Goal: Task Accomplishment & Management: Use online tool/utility

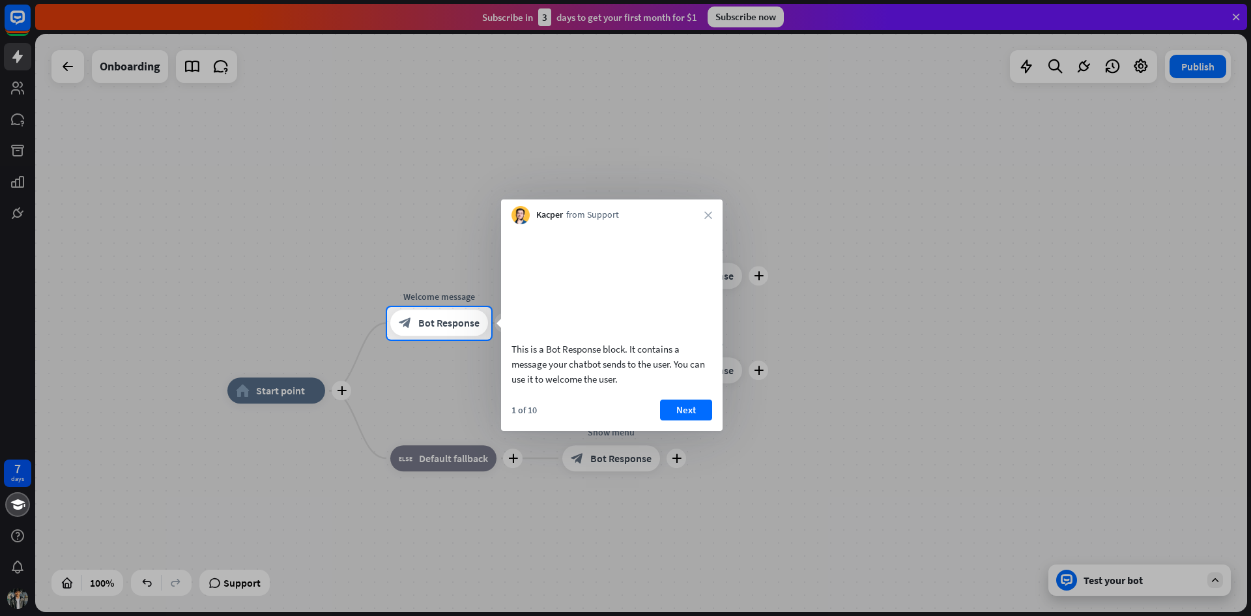
click at [708, 210] on div "Kacper from Support close" at bounding box center [612, 211] width 222 height 25
click at [707, 213] on icon "close" at bounding box center [708, 215] width 8 height 8
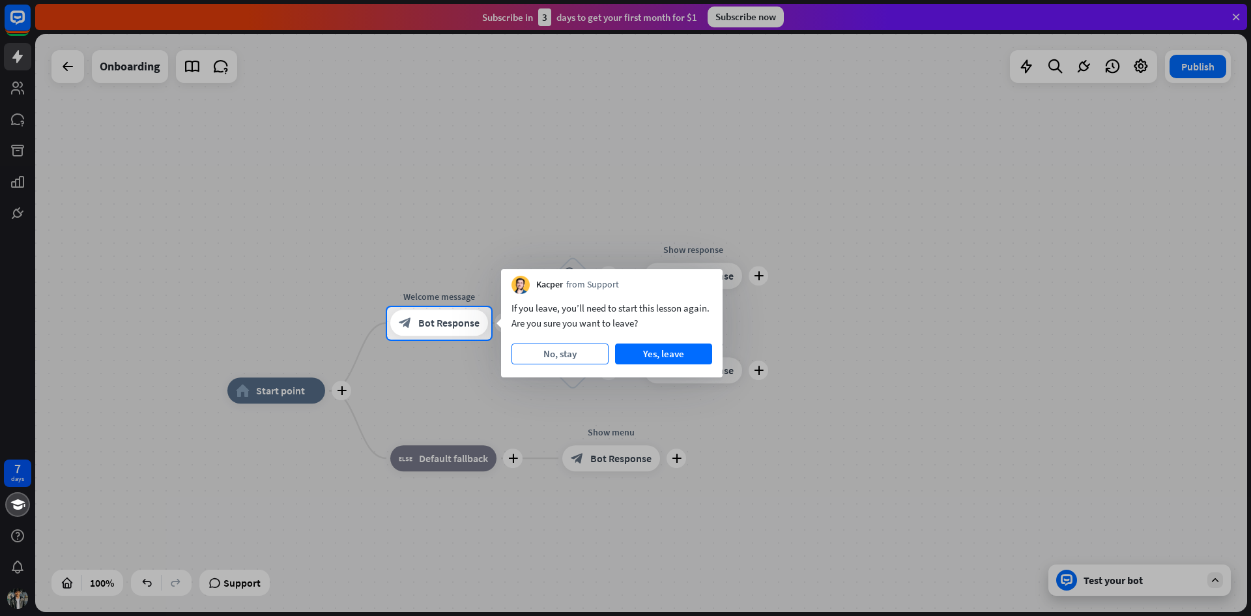
click at [597, 356] on button "No, stay" at bounding box center [559, 353] width 97 height 21
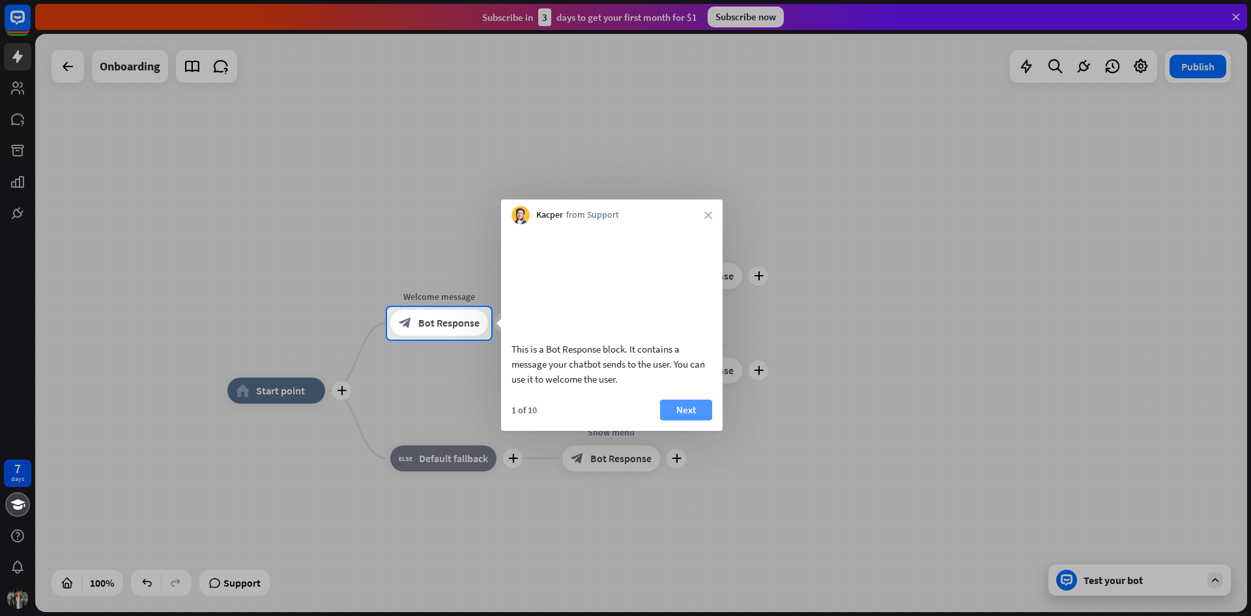
click at [690, 420] on button "Next" at bounding box center [686, 409] width 52 height 21
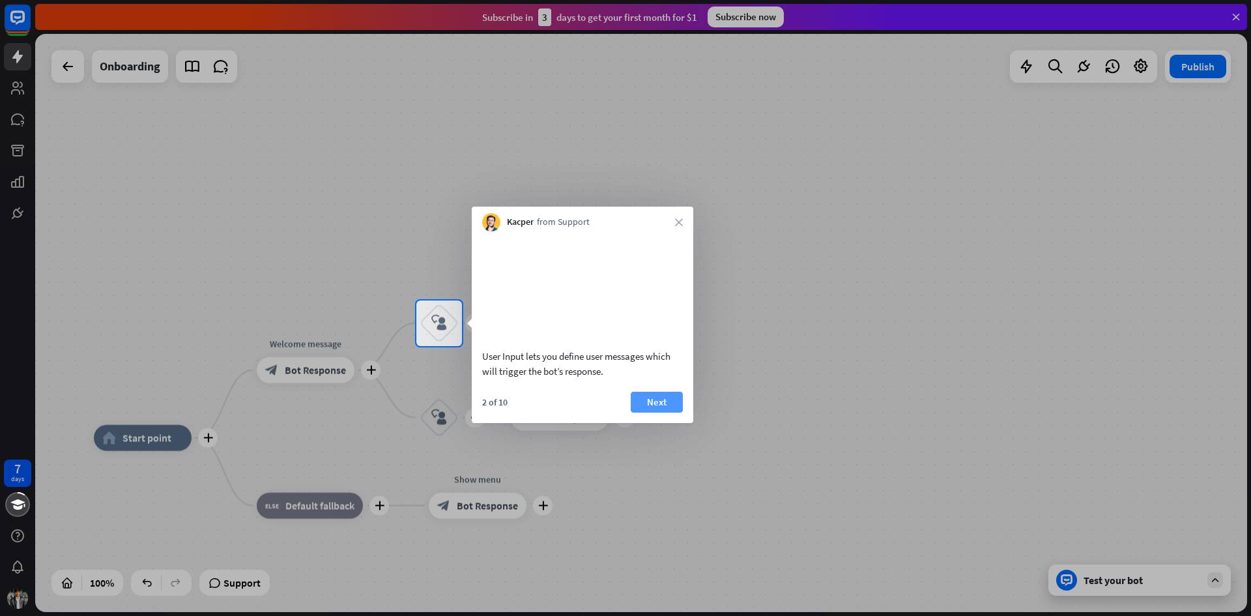
click at [644, 412] on button "Next" at bounding box center [657, 402] width 52 height 21
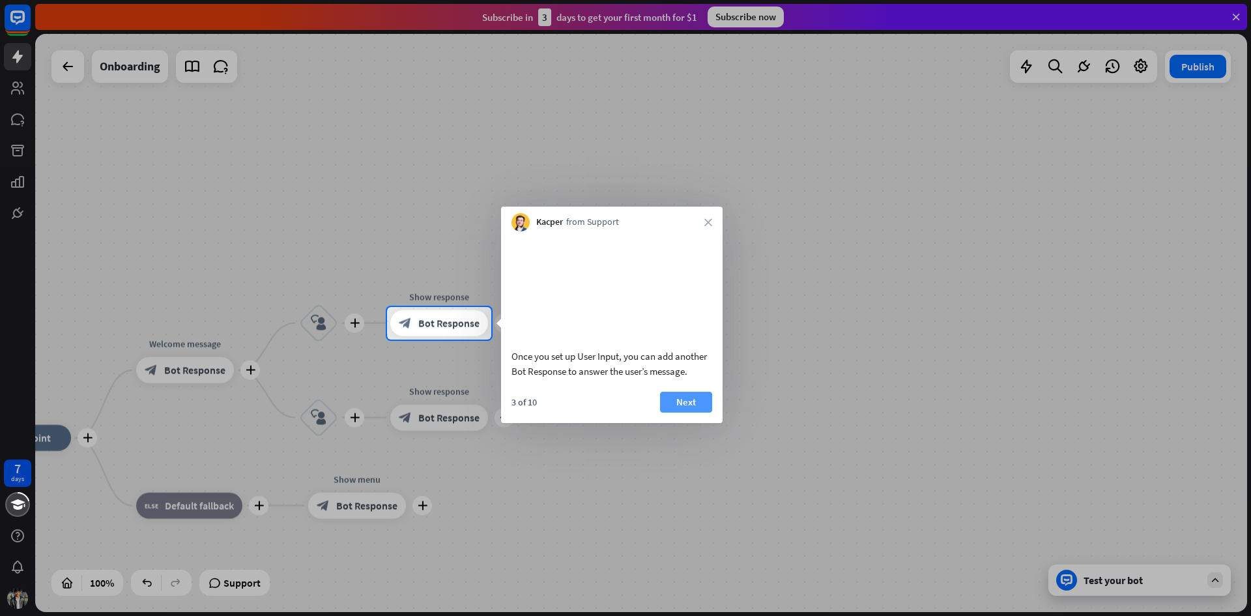
click at [678, 412] on button "Next" at bounding box center [686, 402] width 52 height 21
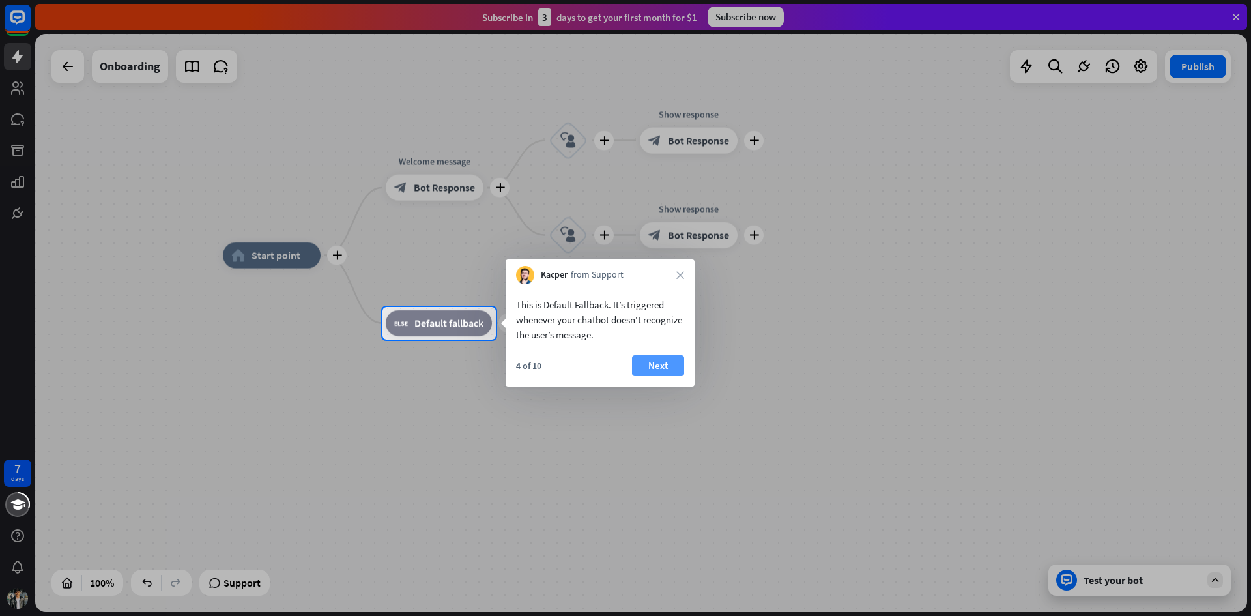
click at [661, 368] on button "Next" at bounding box center [658, 365] width 52 height 21
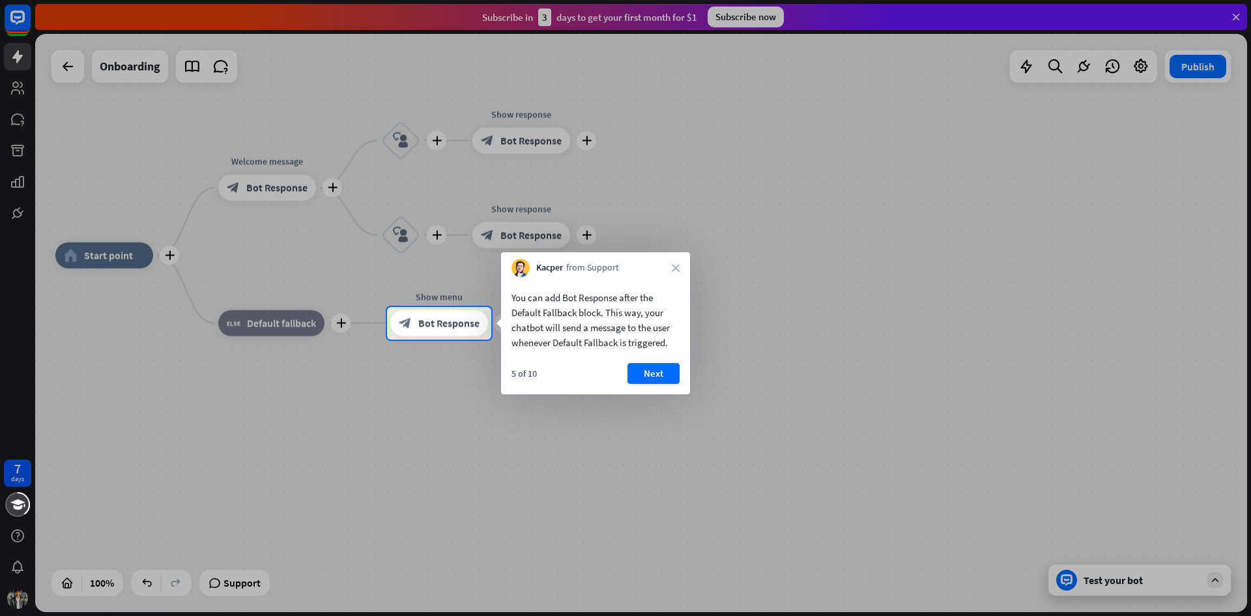
click at [661, 368] on button "Next" at bounding box center [653, 373] width 52 height 21
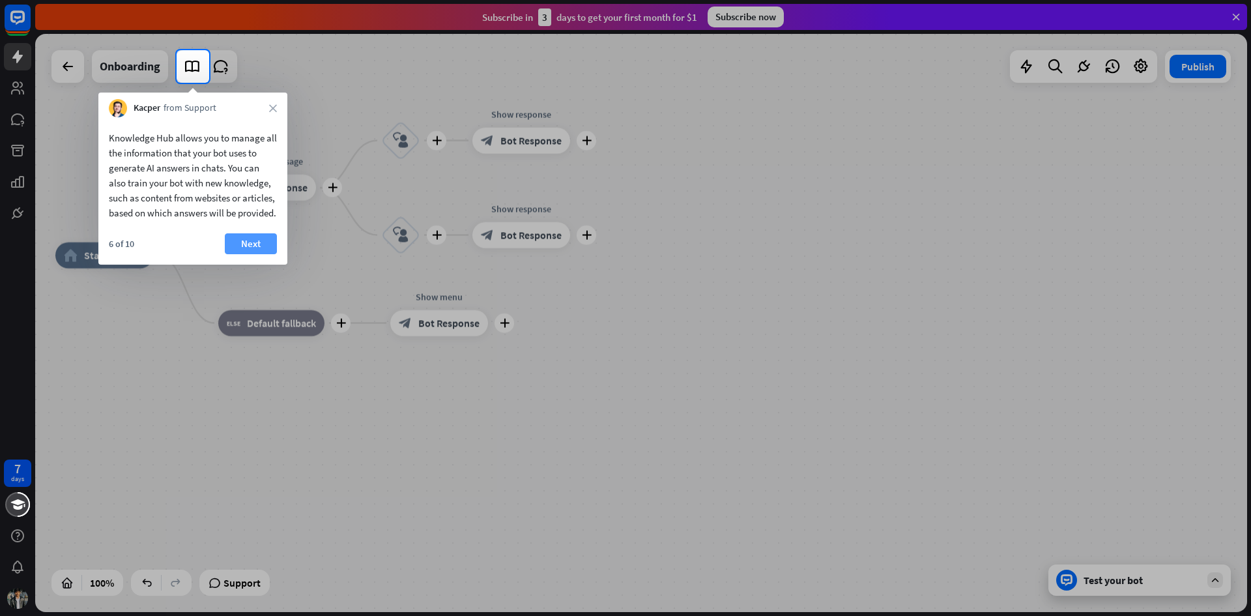
click at [255, 254] on button "Next" at bounding box center [251, 243] width 52 height 21
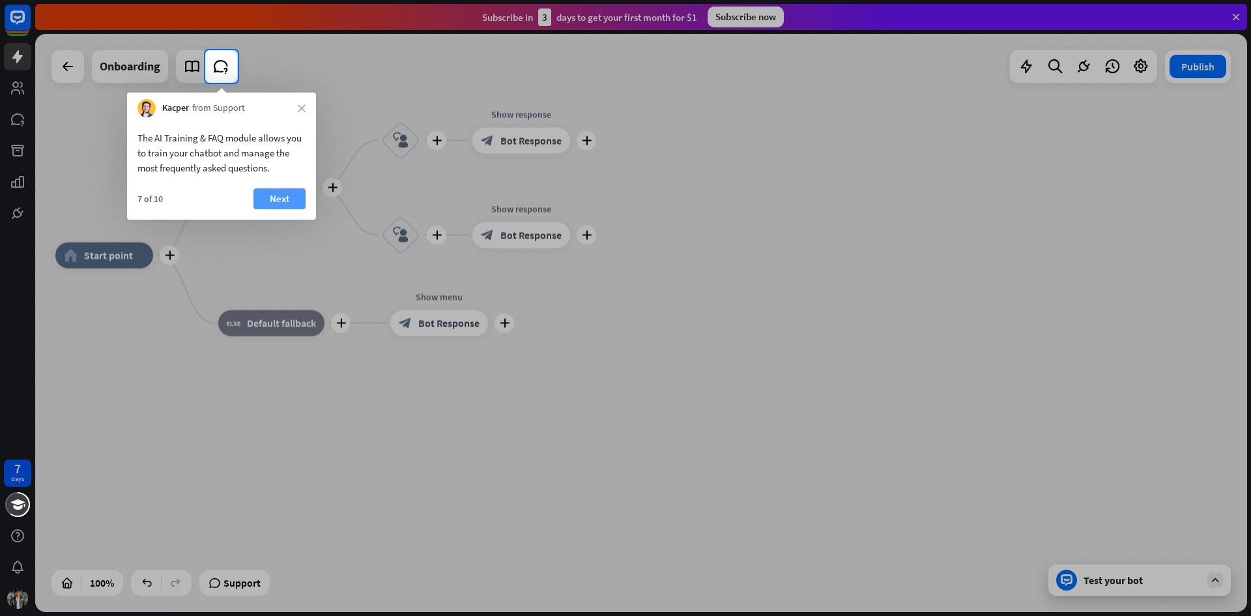
click at [262, 205] on button "Next" at bounding box center [279, 198] width 52 height 21
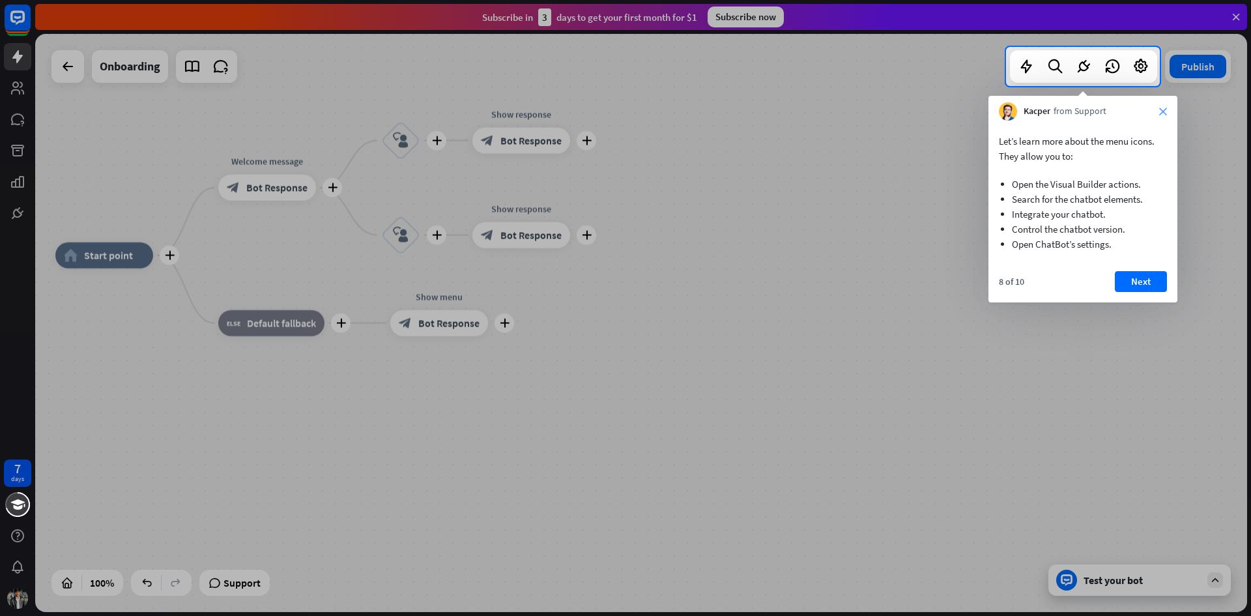
click at [1163, 109] on icon "close" at bounding box center [1163, 112] width 8 height 8
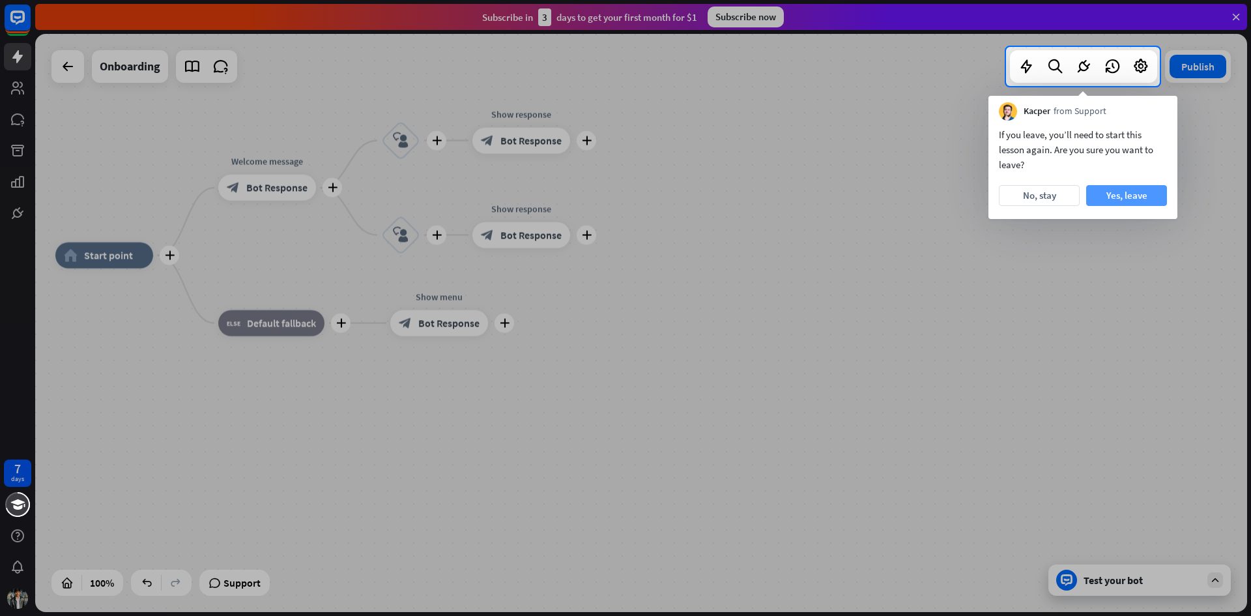
click at [1112, 192] on button "Yes, leave" at bounding box center [1126, 195] width 81 height 21
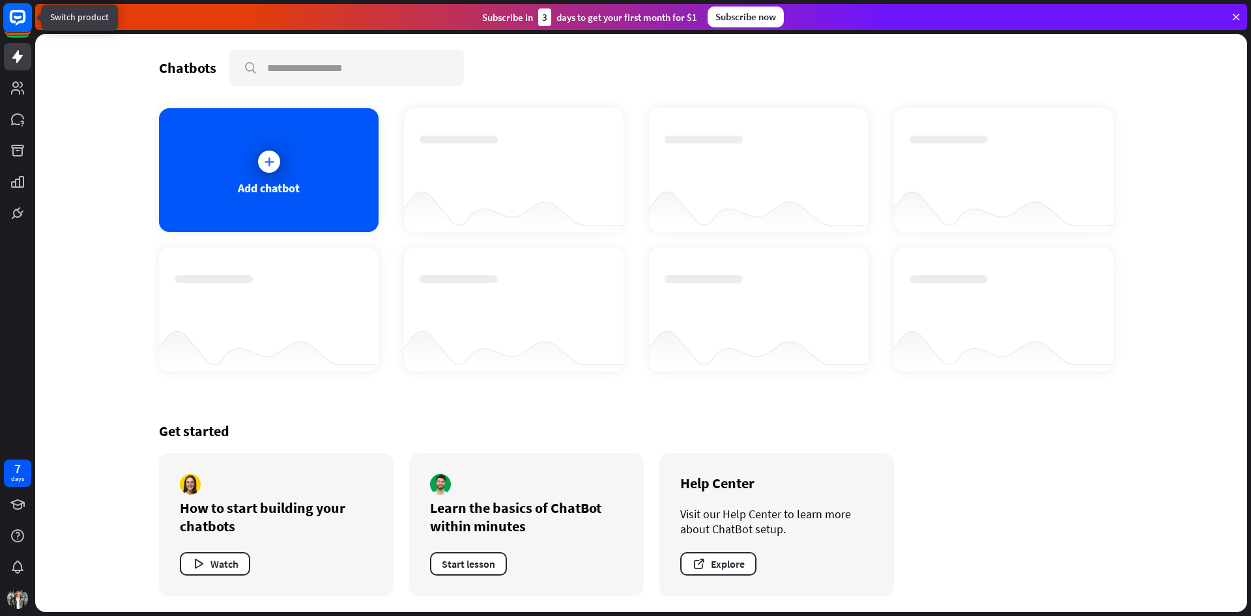
click at [16, 17] on icon at bounding box center [18, 17] width 8 height 3
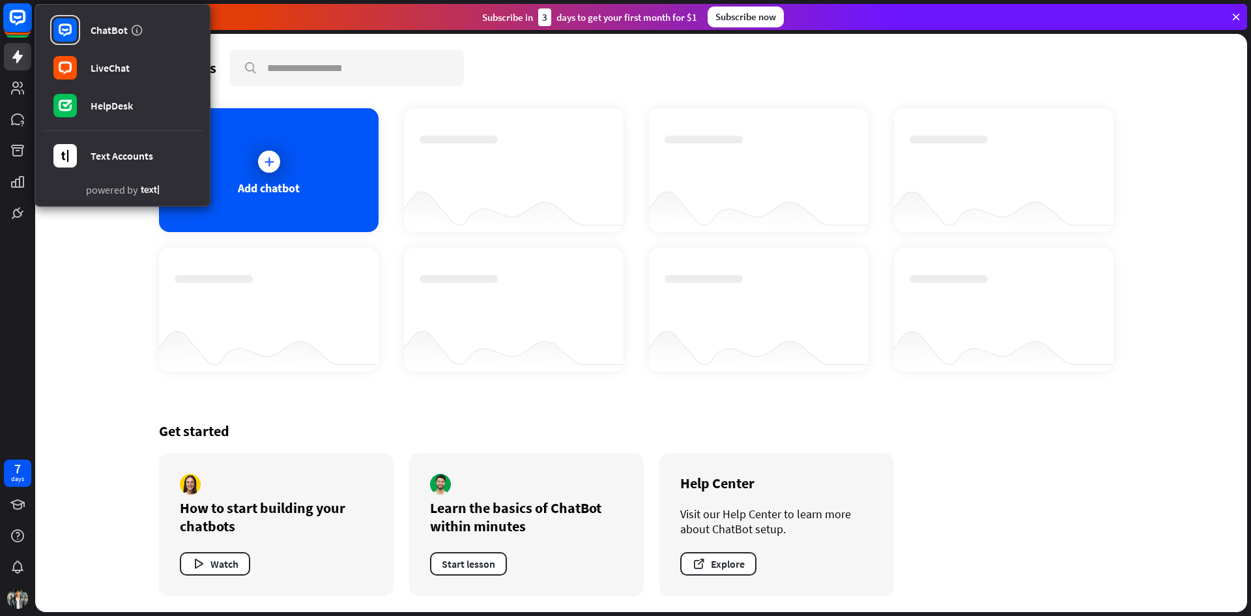
click at [16, 17] on icon at bounding box center [18, 17] width 8 height 3
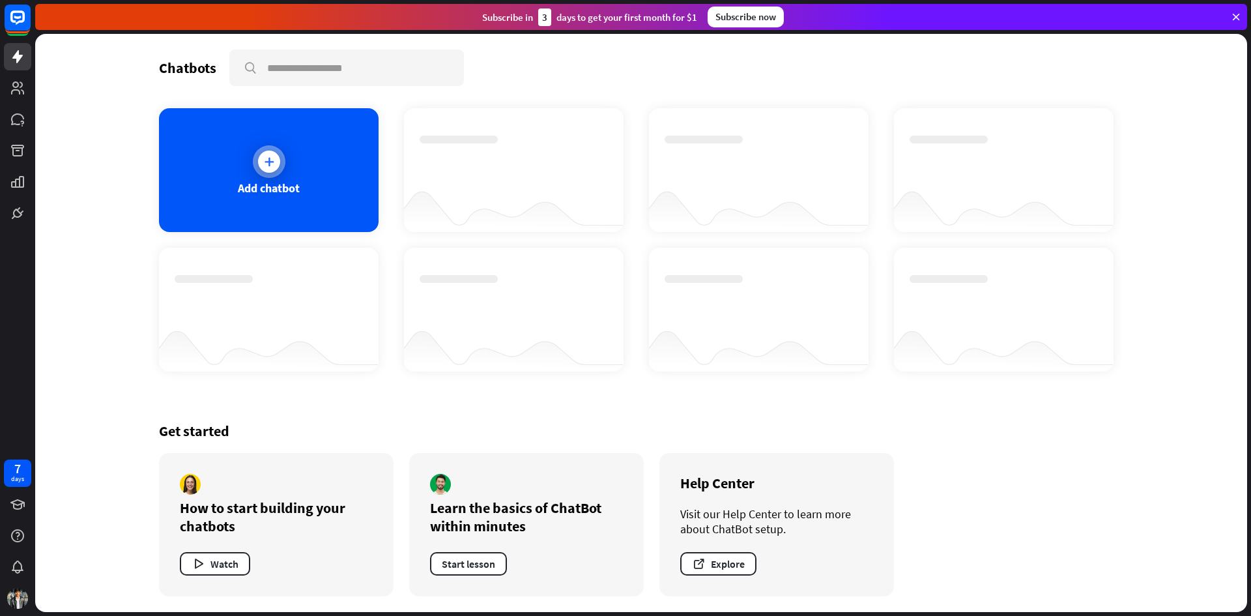
click at [271, 159] on icon at bounding box center [269, 161] width 13 height 13
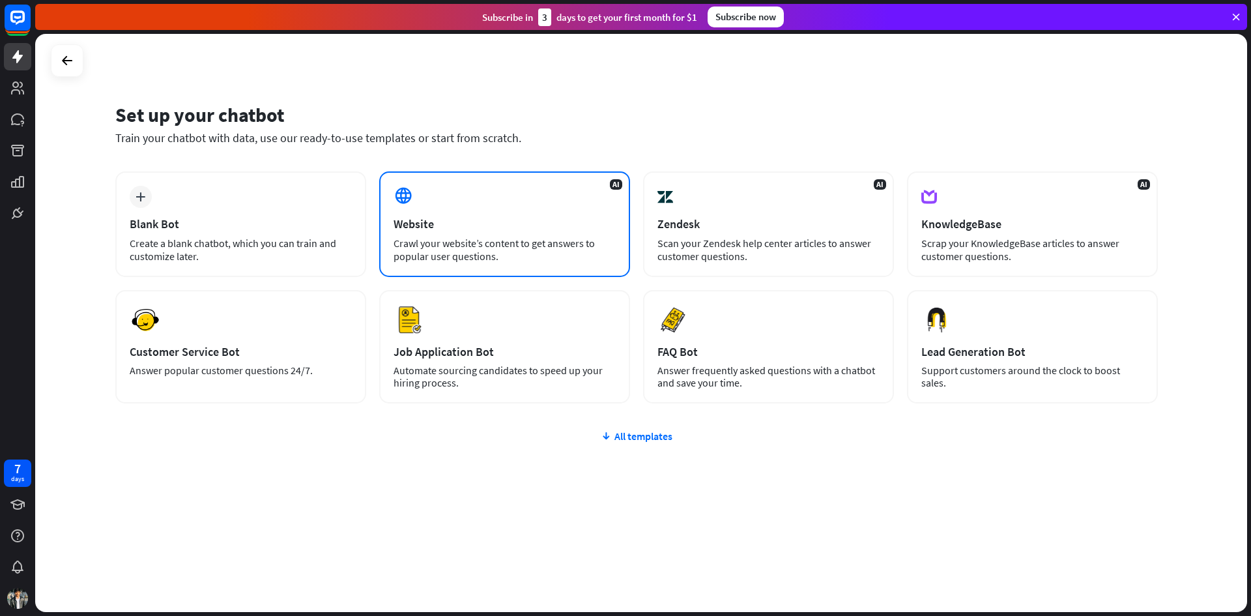
click at [472, 242] on div "Crawl your website’s content to get answers to popular user questions." at bounding box center [505, 250] width 222 height 26
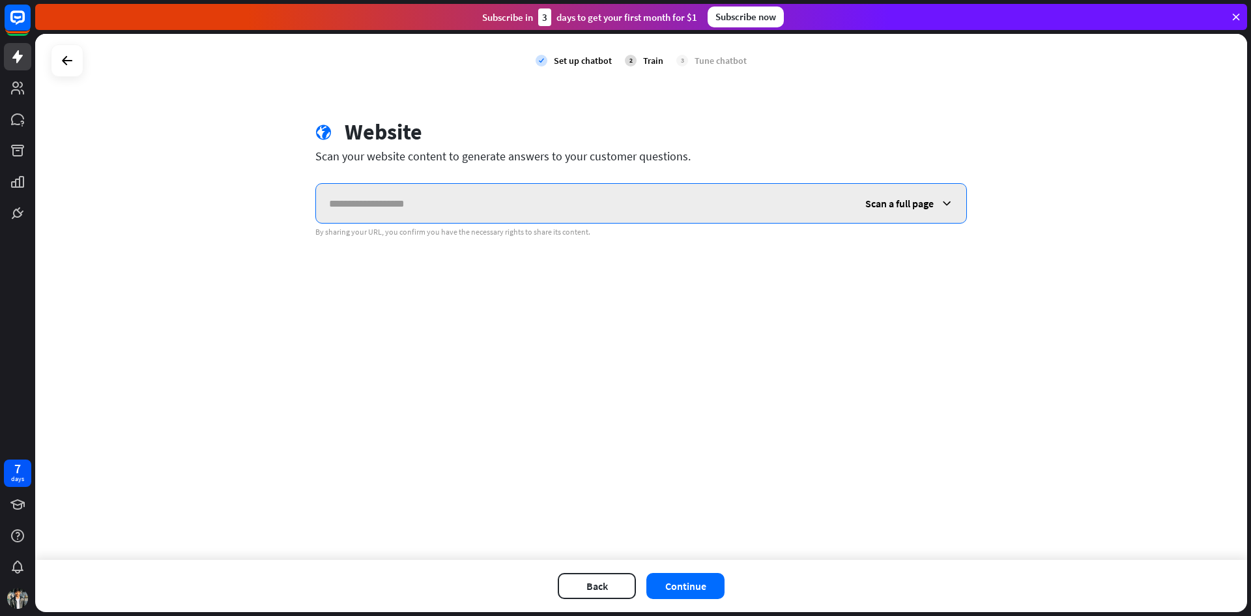
click at [479, 221] on input "text" at bounding box center [584, 203] width 536 height 39
paste input "**********"
type input "**********"
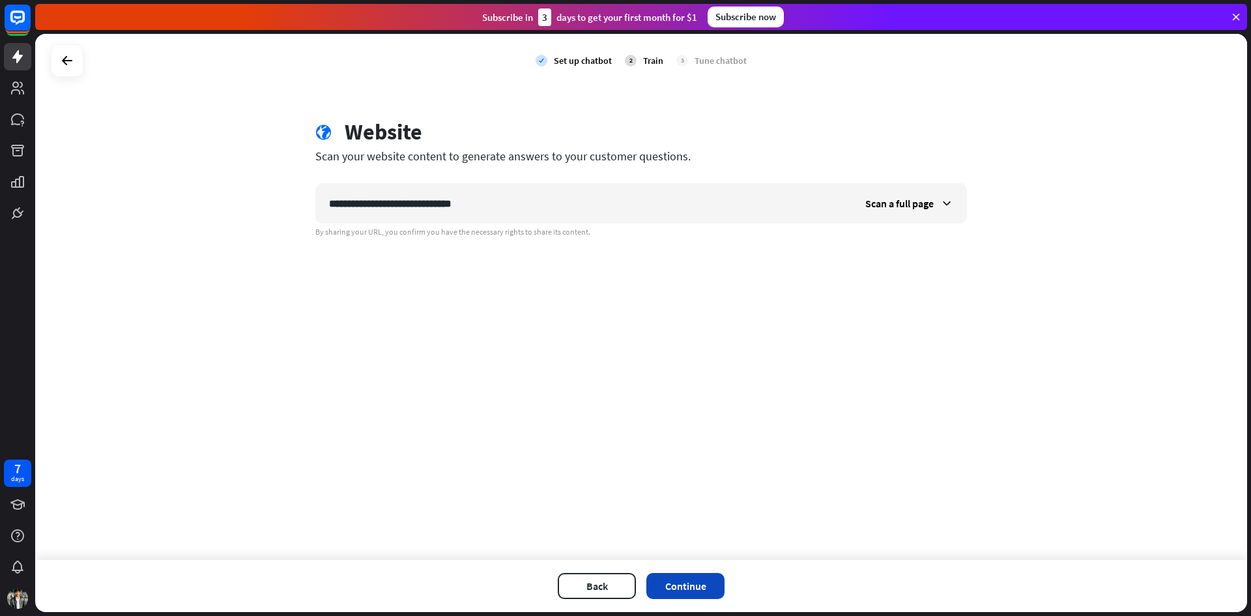
click at [698, 576] on button "Continue" at bounding box center [685, 586] width 78 height 26
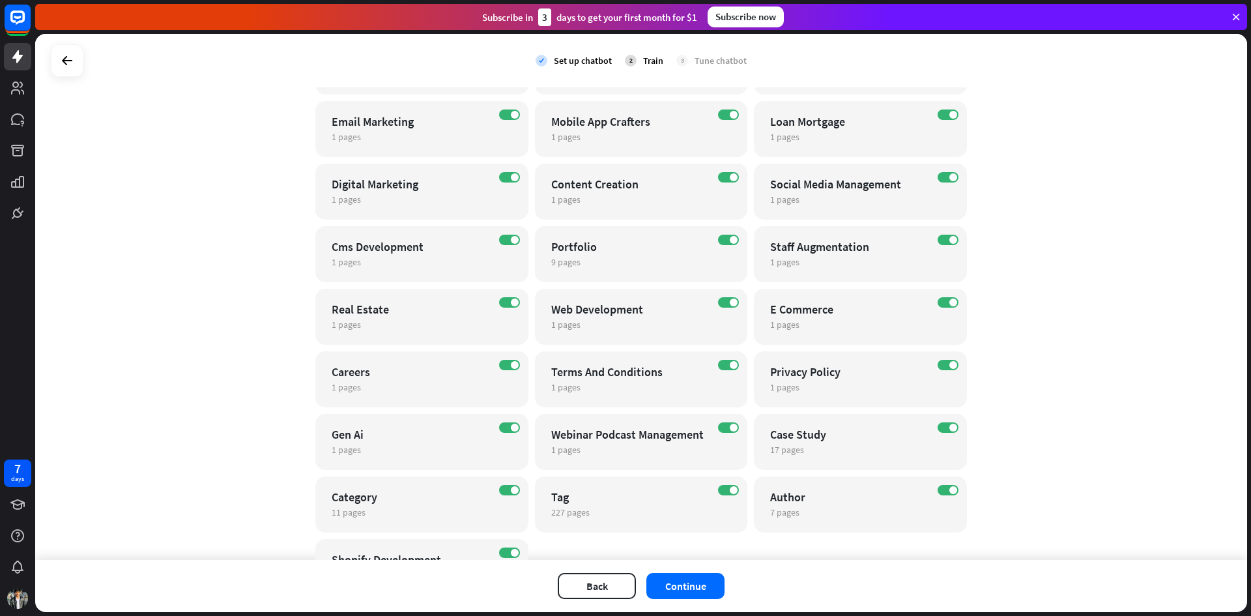
scroll to position [1932, 0]
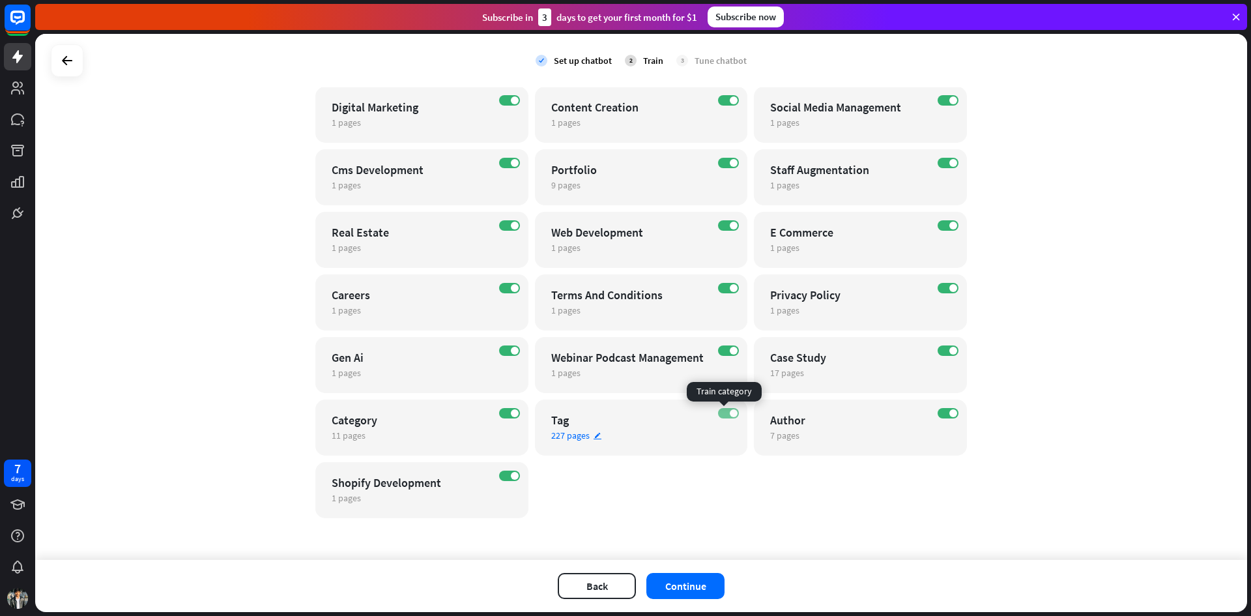
click at [718, 415] on label "ON" at bounding box center [728, 413] width 21 height 10
click at [719, 415] on span at bounding box center [723, 413] width 8 height 8
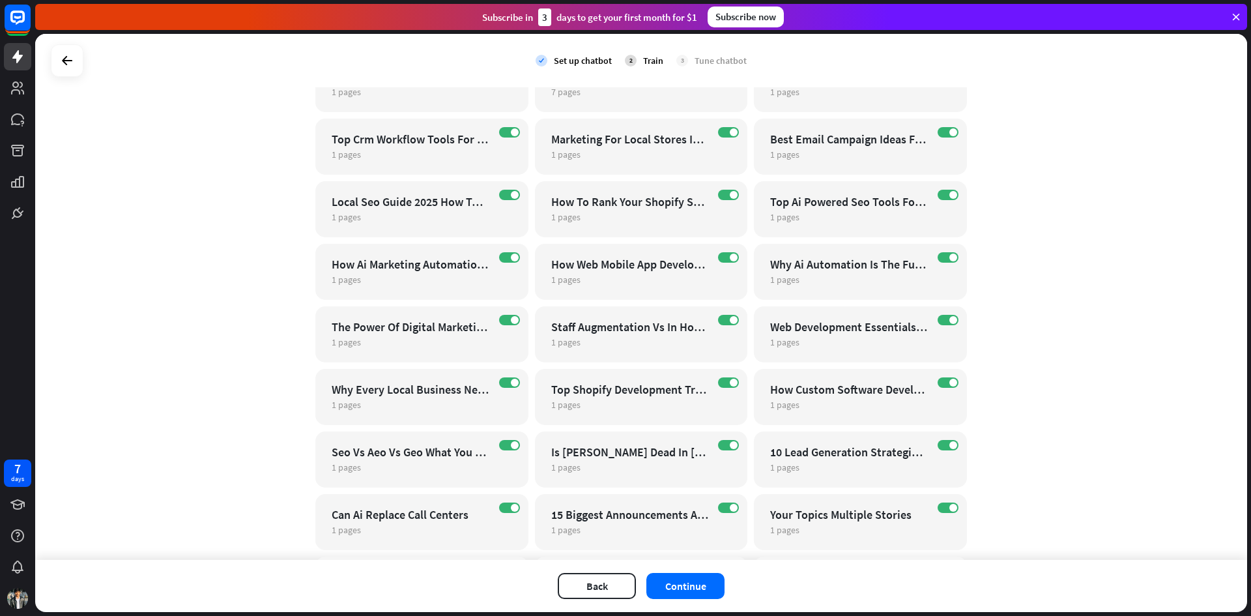
scroll to position [0, 0]
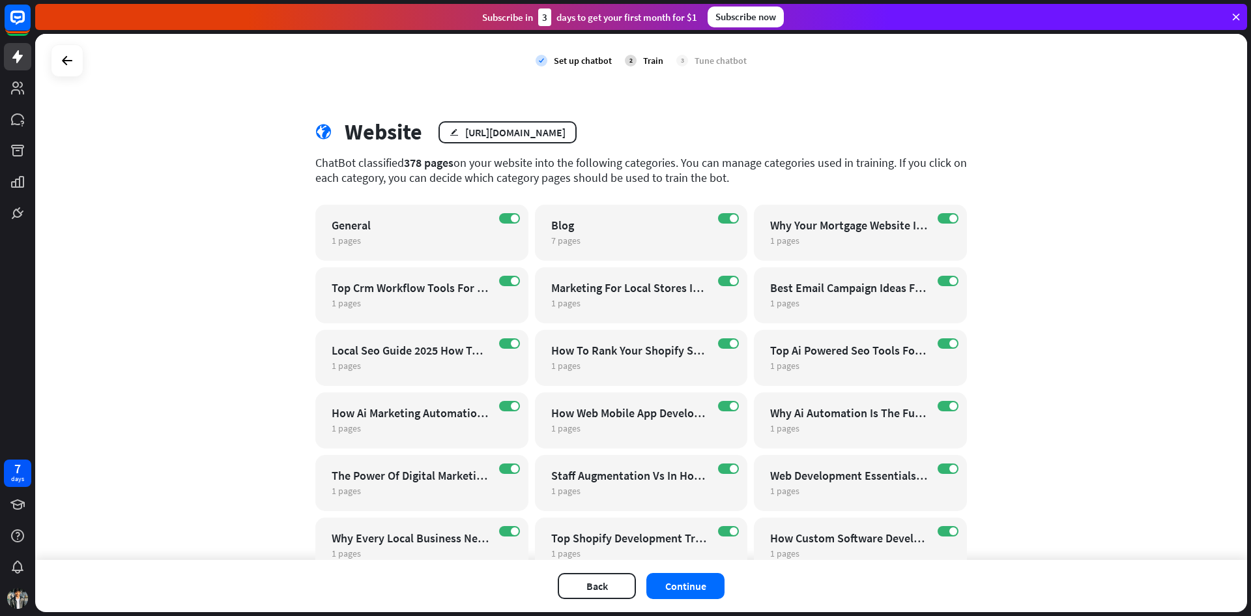
click at [277, 435] on div "check Set up chatbot 2 Train 3 Tune chatbot globe Website edit [URL][DOMAIN_NAM…" at bounding box center [641, 297] width 1212 height 526
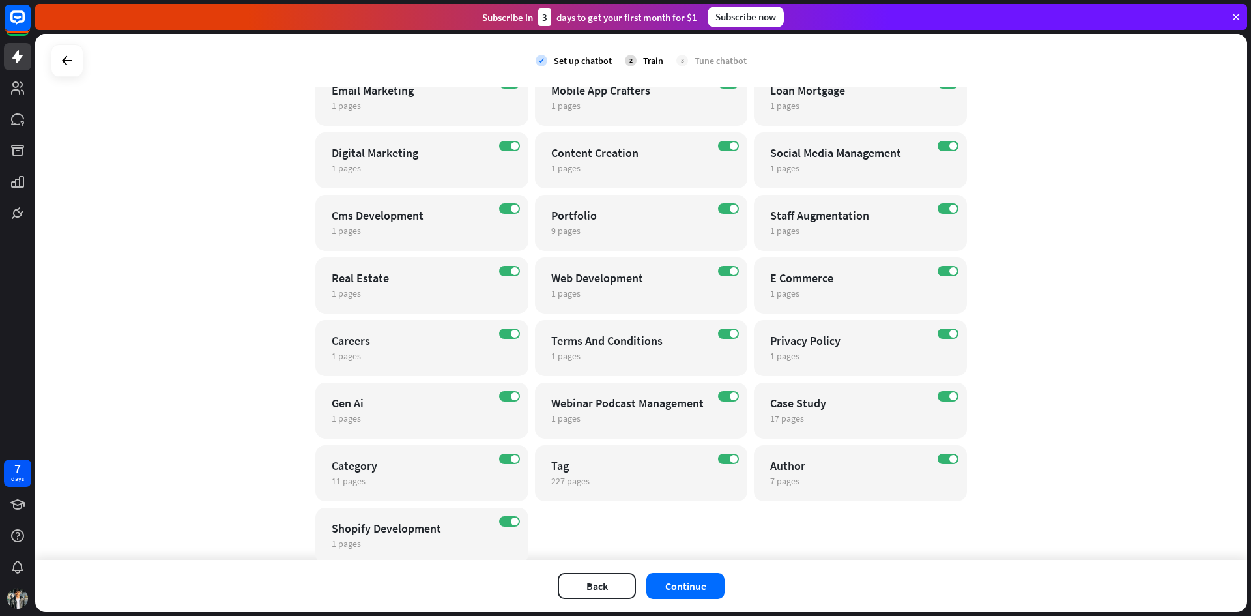
scroll to position [1889, 0]
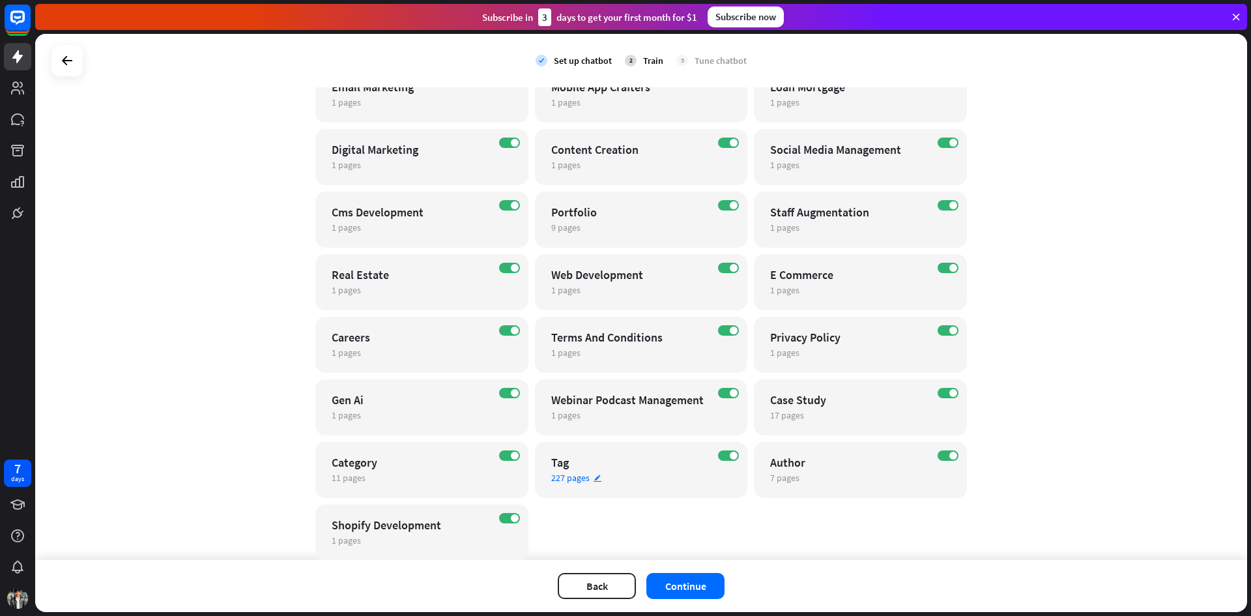
click at [688, 459] on div "Tag" at bounding box center [630, 462] width 158 height 15
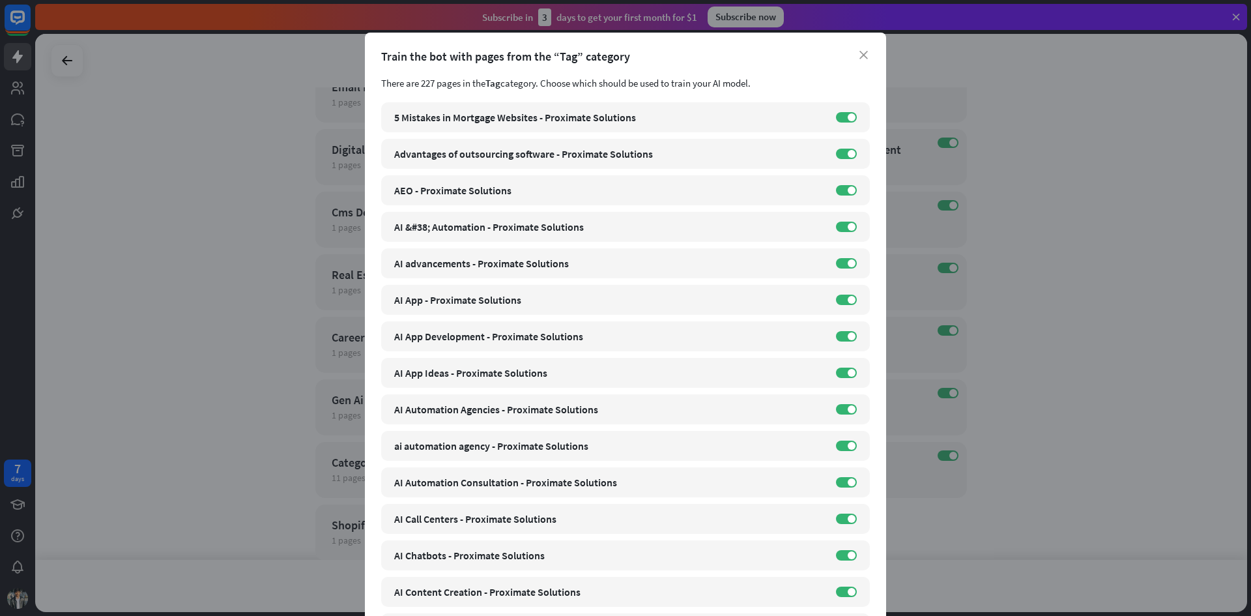
click at [1011, 526] on div "close Train the bot with pages from the “Tag” category There are 227 pages in t…" at bounding box center [625, 308] width 1251 height 616
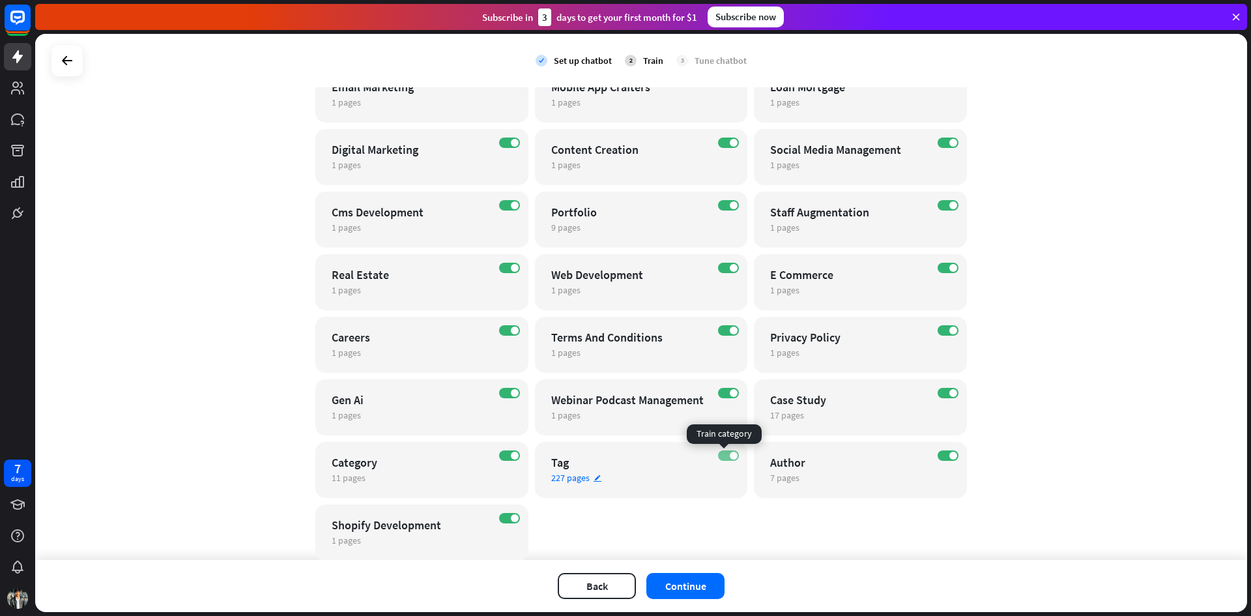
click at [721, 459] on label "ON" at bounding box center [728, 455] width 21 height 10
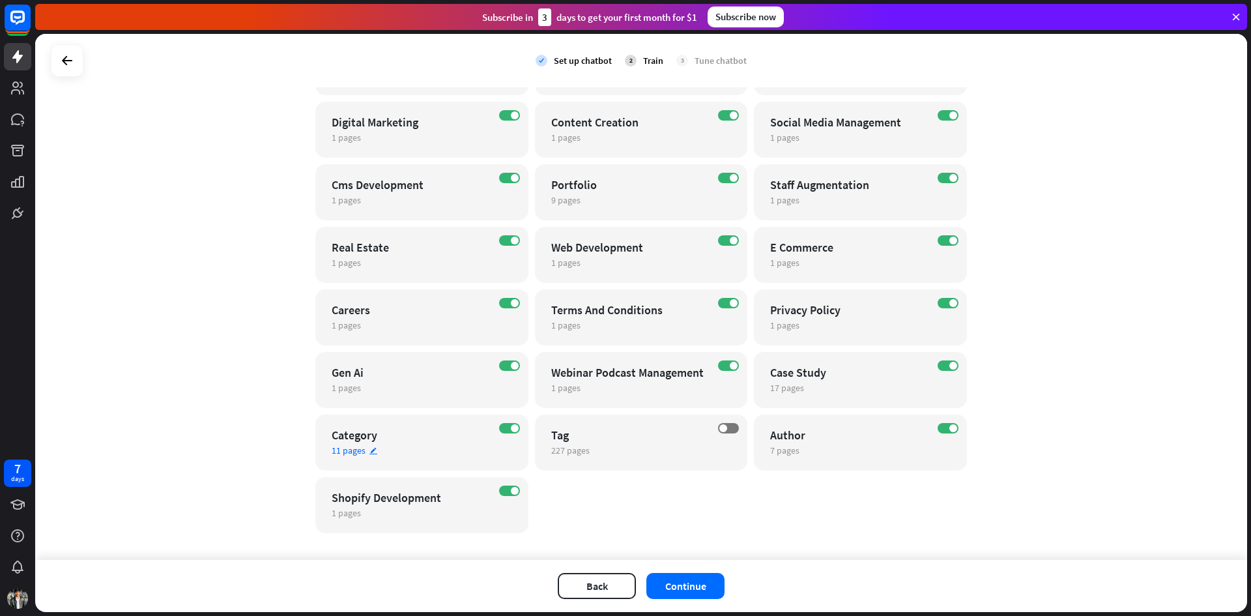
scroll to position [1932, 0]
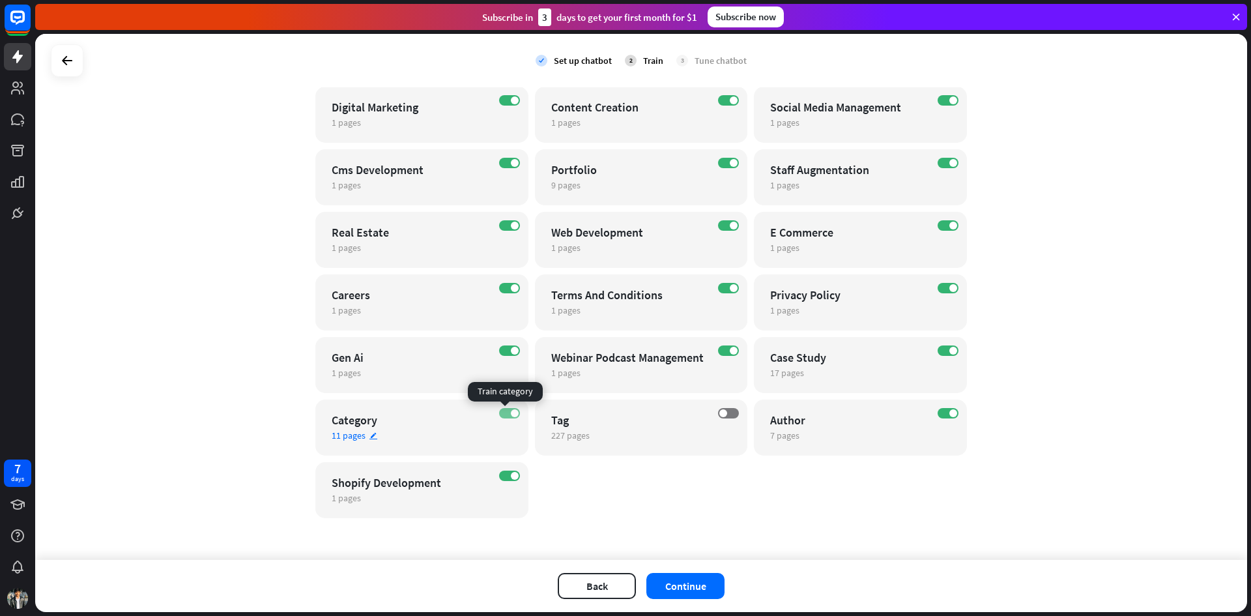
click at [499, 410] on label "ON" at bounding box center [509, 413] width 21 height 10
click at [944, 355] on label "ON" at bounding box center [948, 350] width 21 height 10
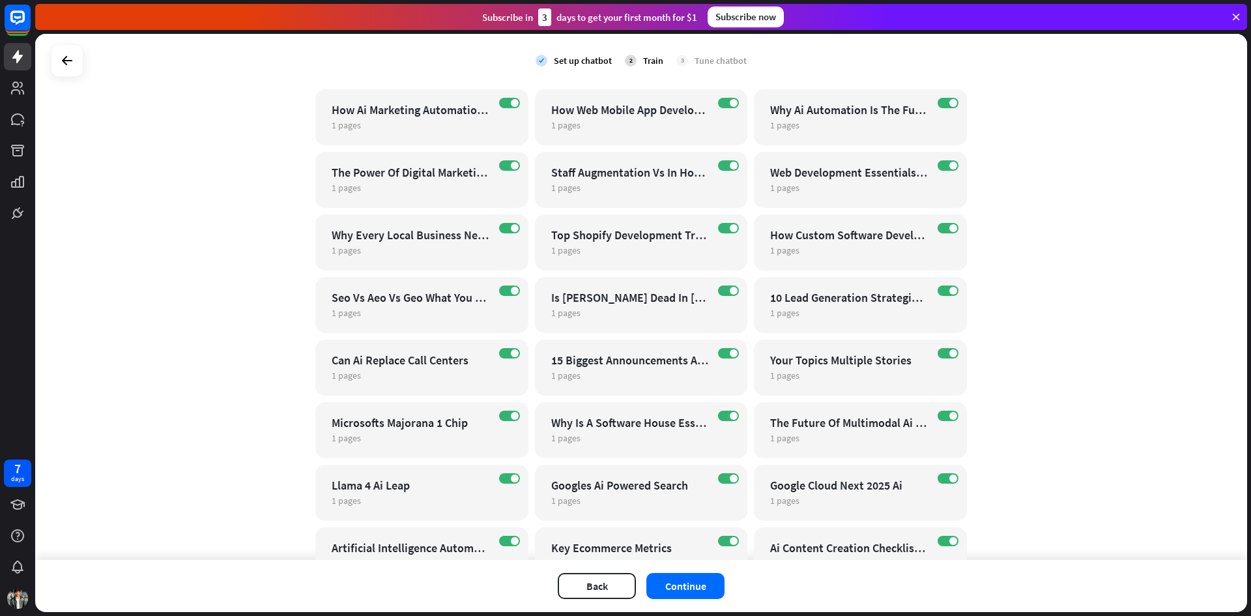
scroll to position [0, 0]
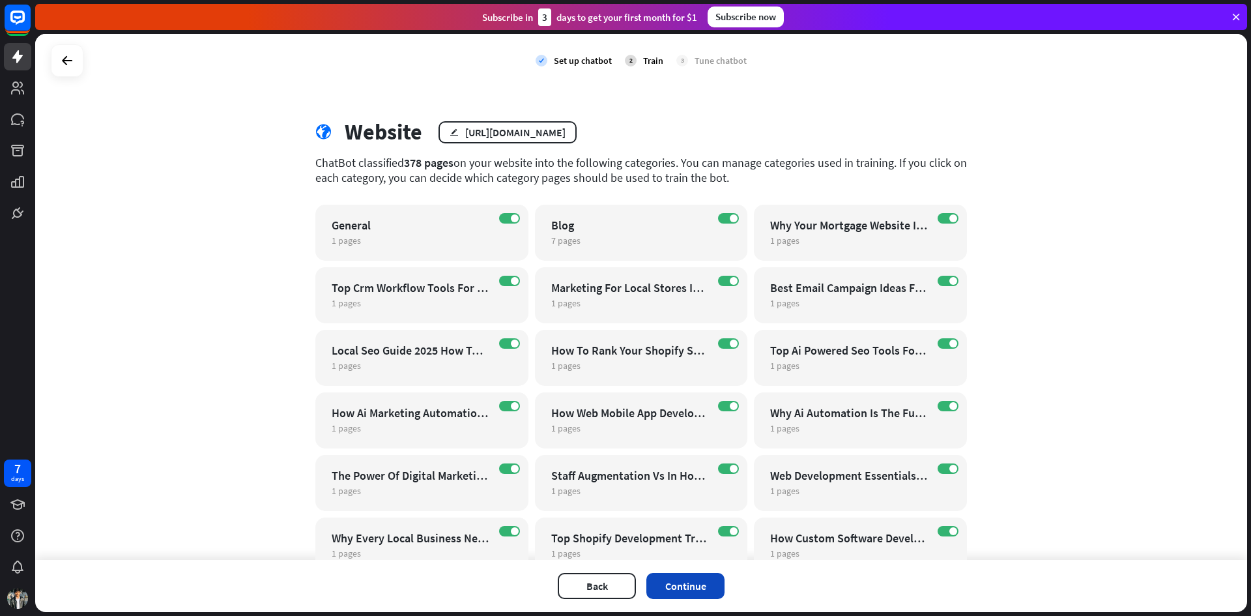
click at [711, 594] on button "Continue" at bounding box center [685, 586] width 78 height 26
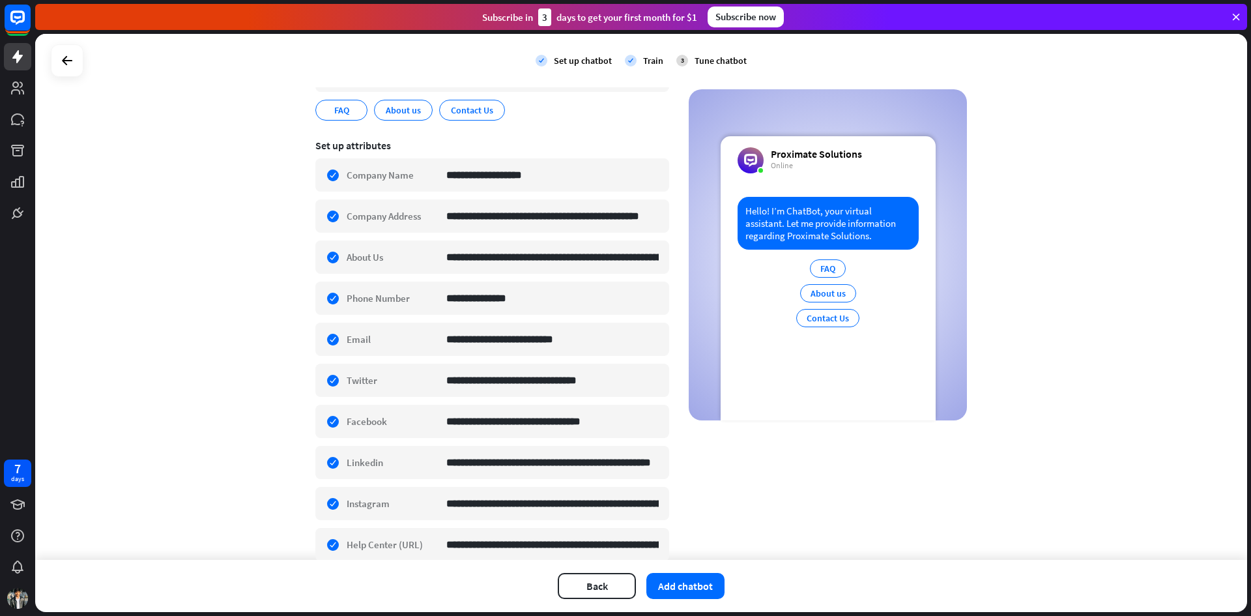
scroll to position [154, 0]
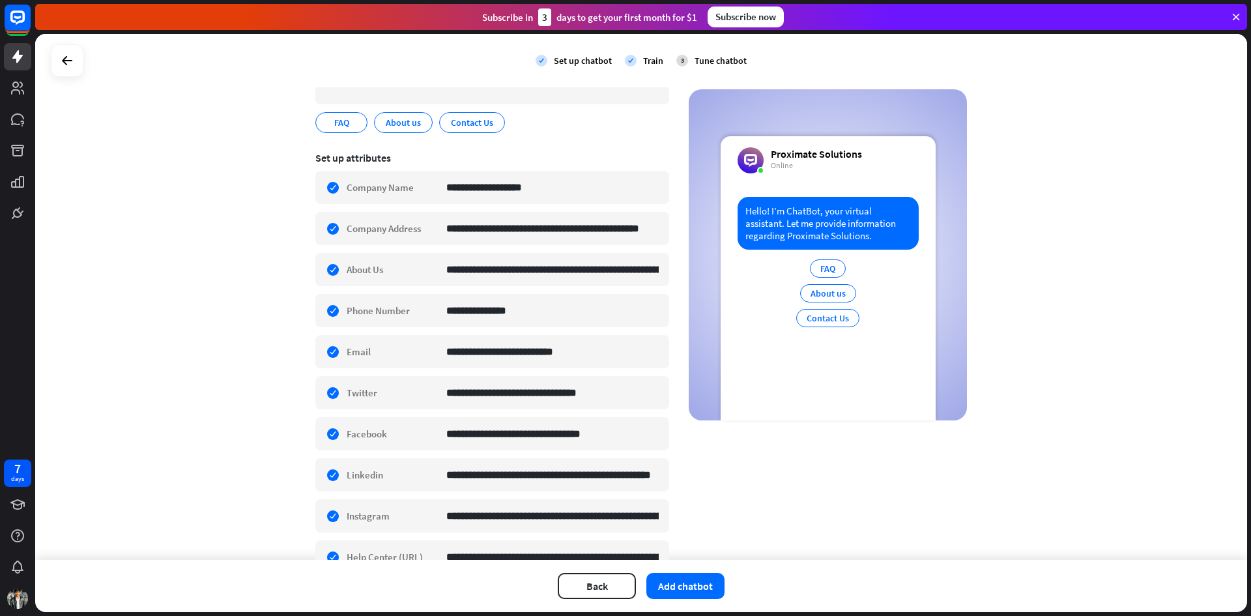
drag, startPoint x: 216, startPoint y: 375, endPoint x: 134, endPoint y: 377, distance: 82.1
click at [134, 377] on div "**********" at bounding box center [641, 297] width 1212 height 526
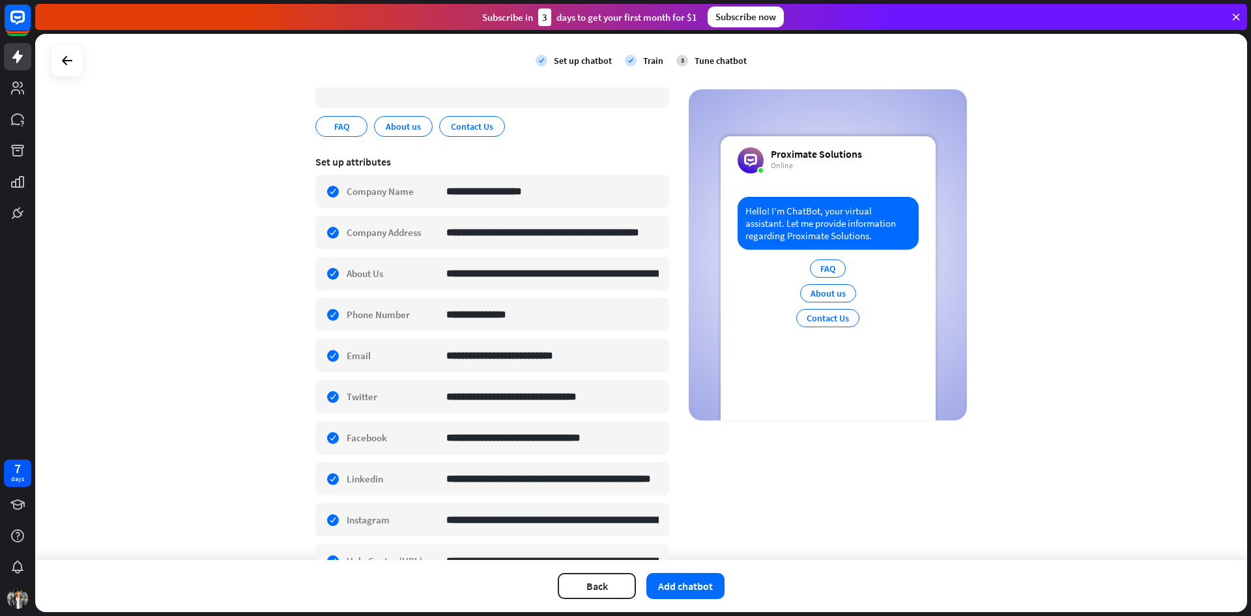
scroll to position [0, 0]
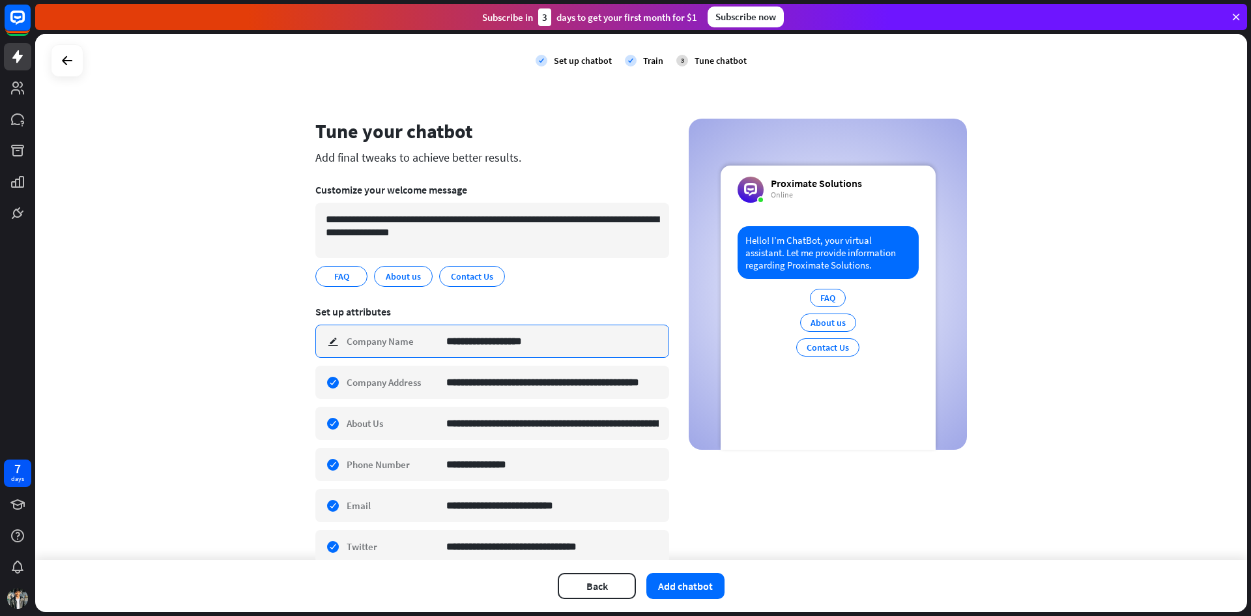
click at [572, 336] on input "**********" at bounding box center [552, 341] width 212 height 32
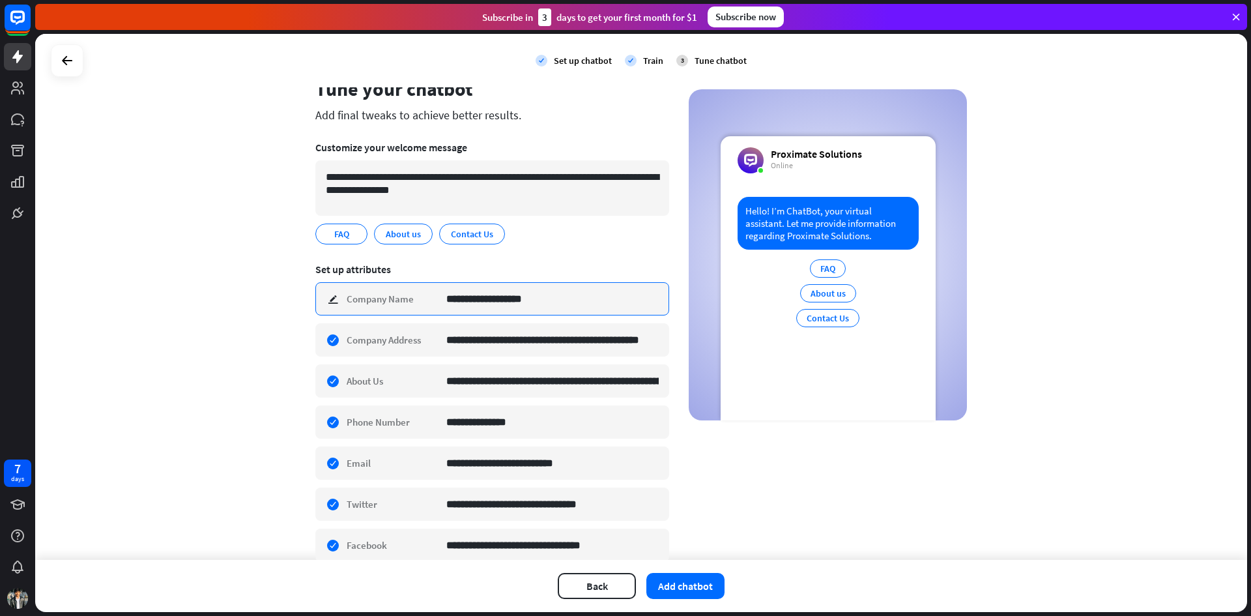
scroll to position [65, 0]
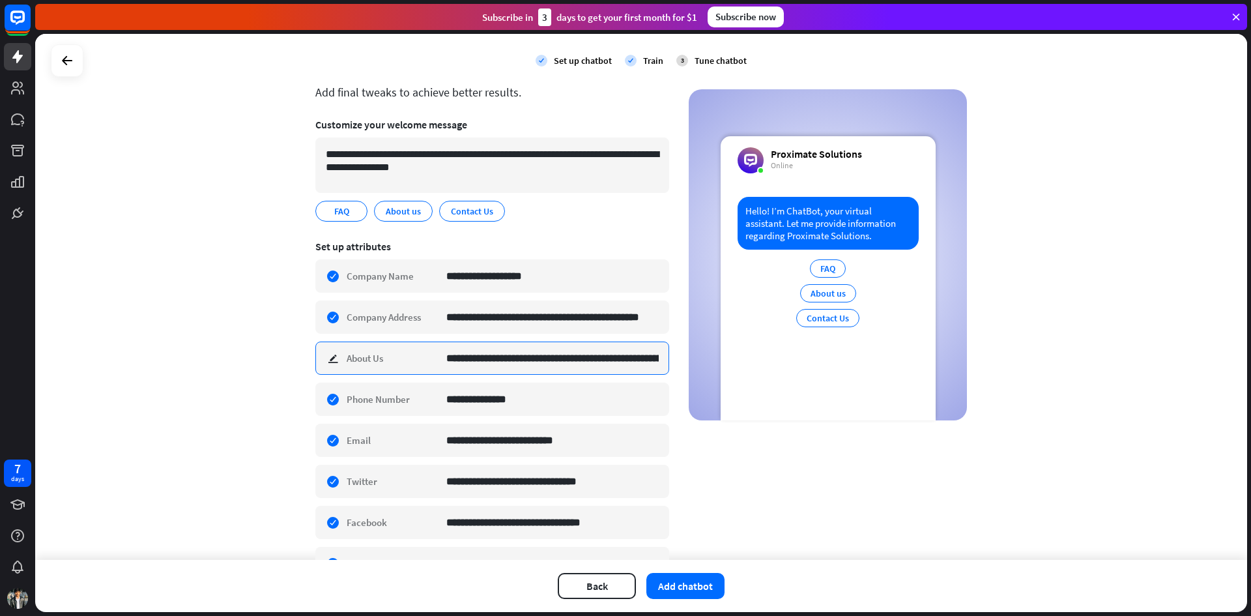
click at [567, 370] on input "**********" at bounding box center [552, 358] width 212 height 32
click at [736, 486] on div "**********" at bounding box center [641, 427] width 652 height 749
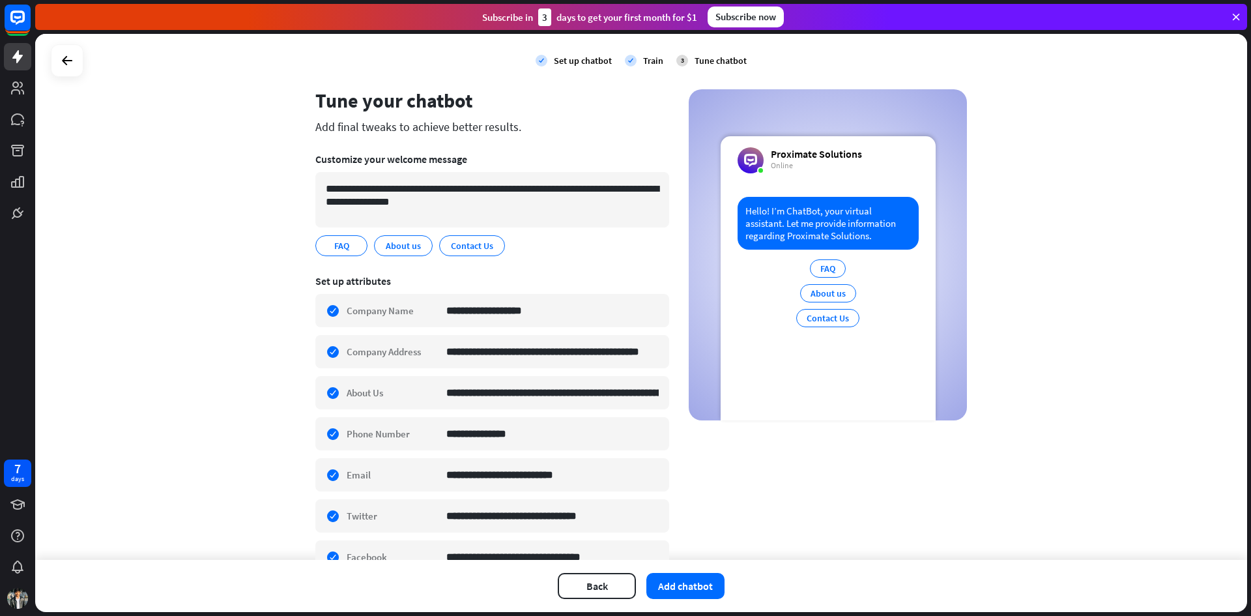
scroll to position [0, 0]
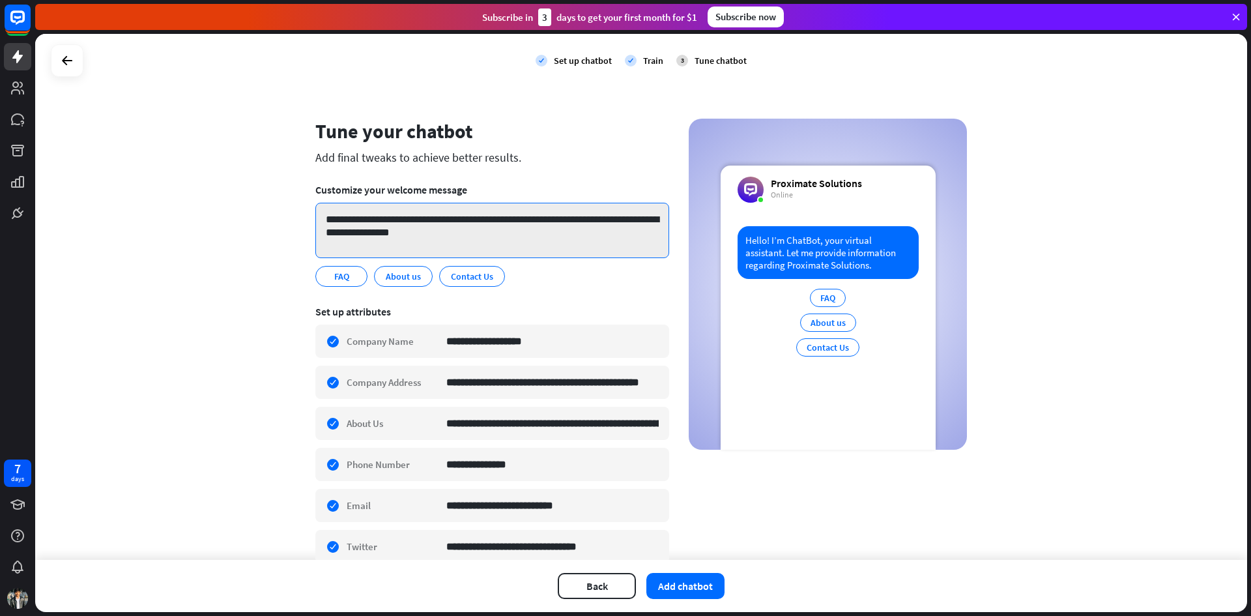
click at [571, 230] on textarea "**********" at bounding box center [492, 230] width 354 height 55
click at [234, 300] on div "**********" at bounding box center [641, 297] width 1212 height 526
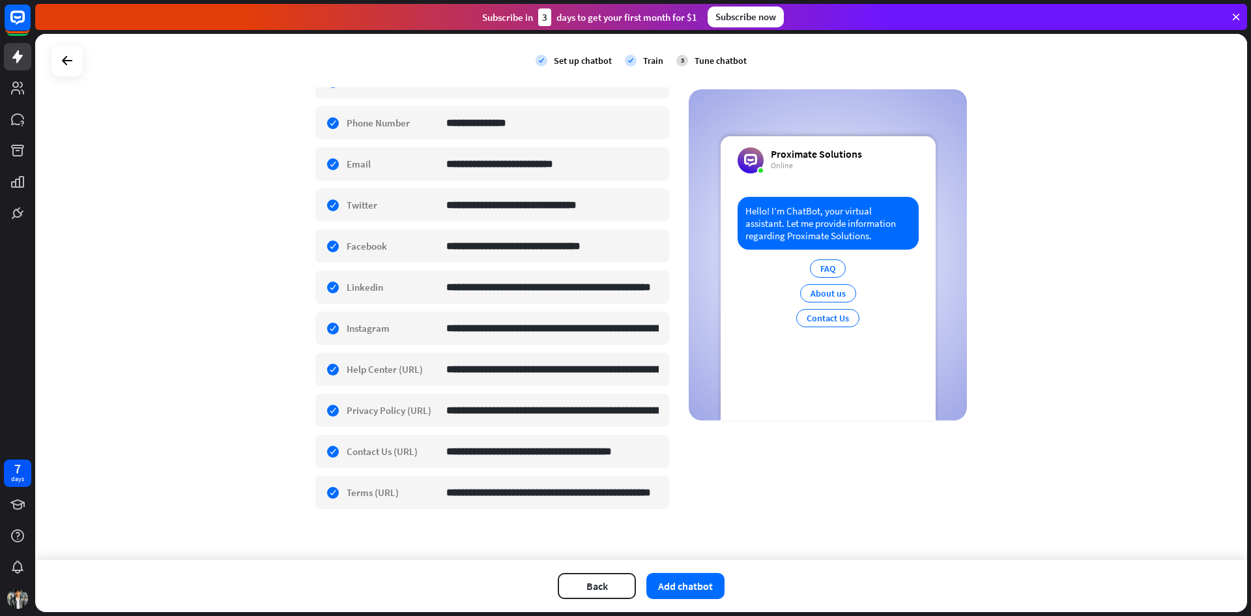
scroll to position [349, 0]
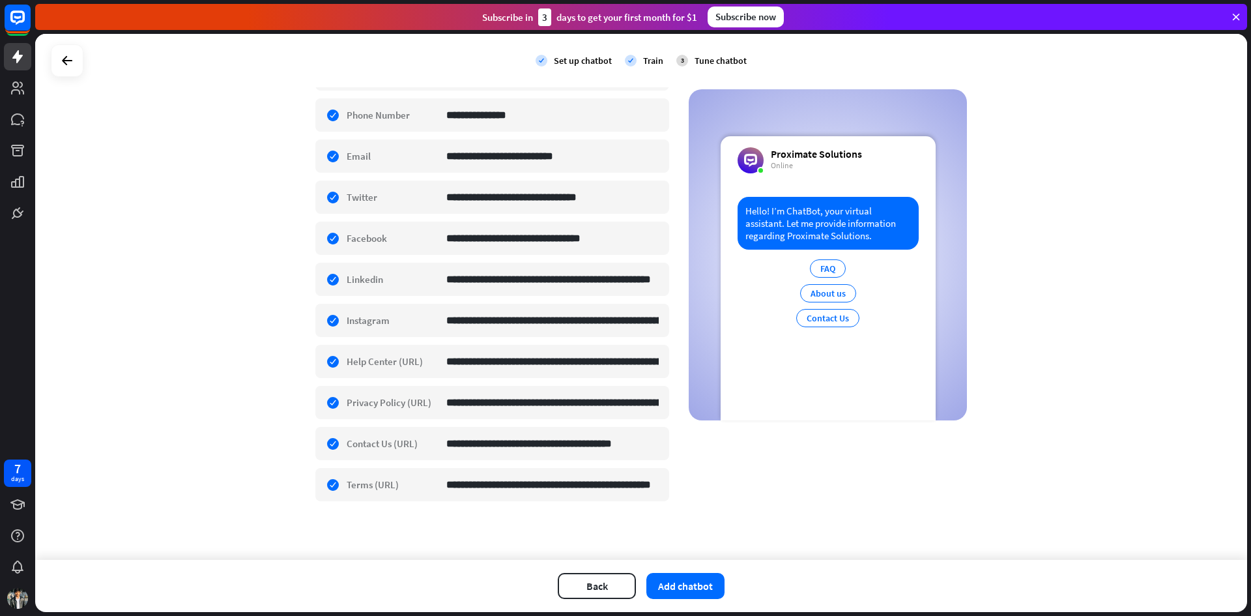
click at [689, 603] on div "Back Add chatbot" at bounding box center [641, 586] width 1212 height 52
click at [688, 593] on button "Add chatbot" at bounding box center [685, 586] width 78 height 26
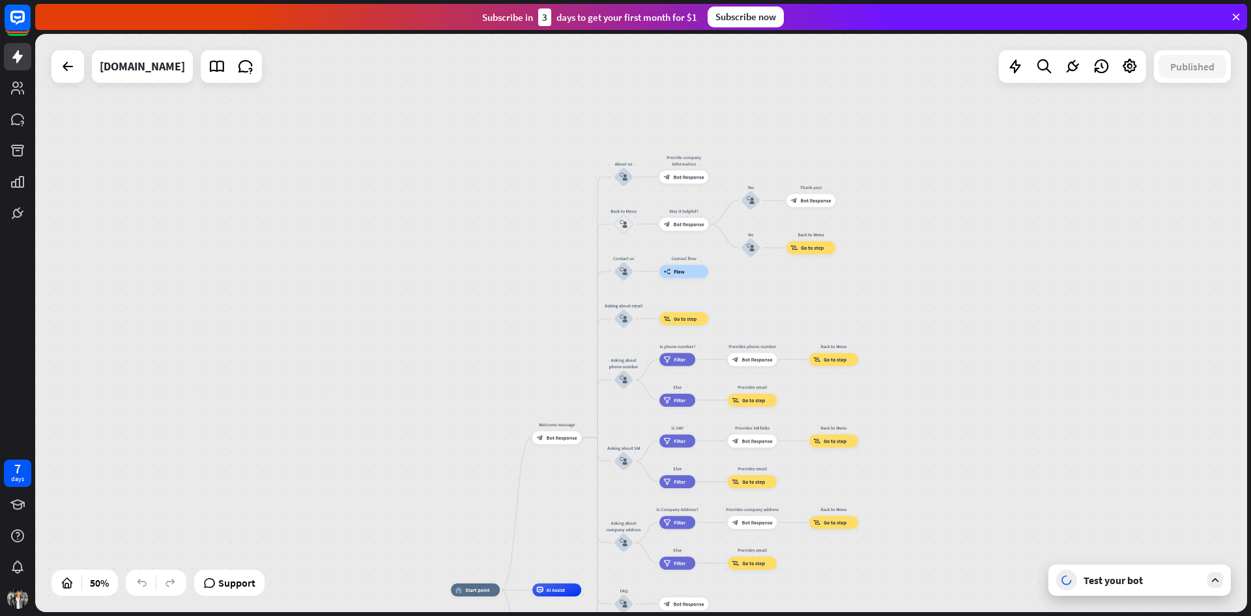
drag, startPoint x: 1062, startPoint y: 392, endPoint x: 944, endPoint y: 601, distance: 240.1
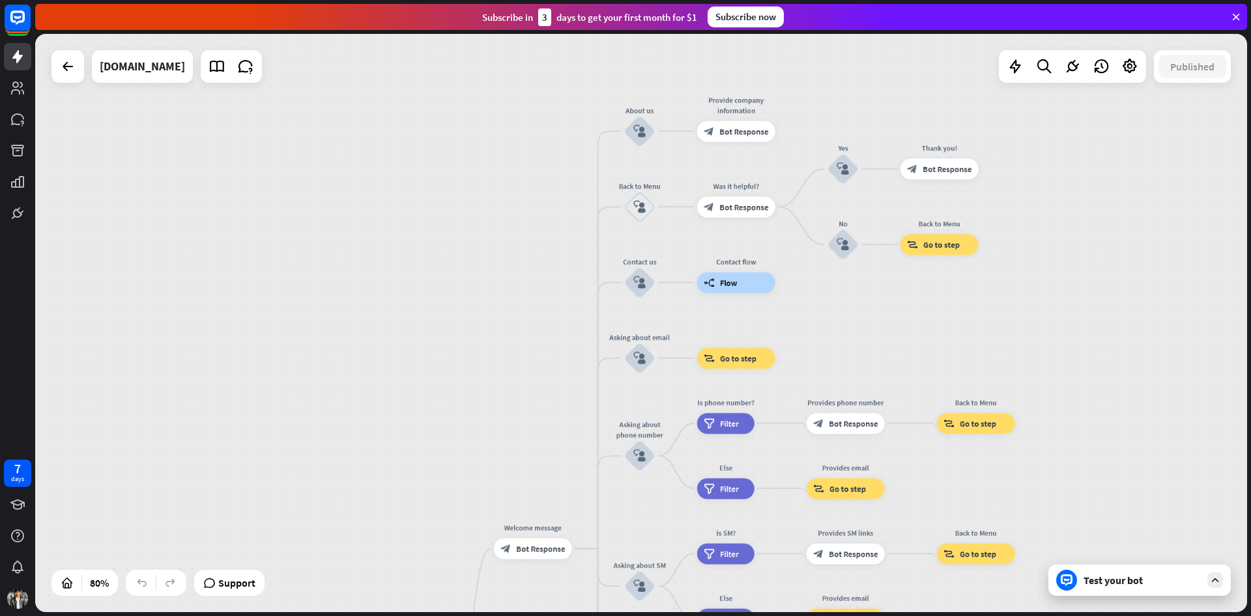
click at [1127, 588] on div "Test your bot" at bounding box center [1139, 579] width 182 height 31
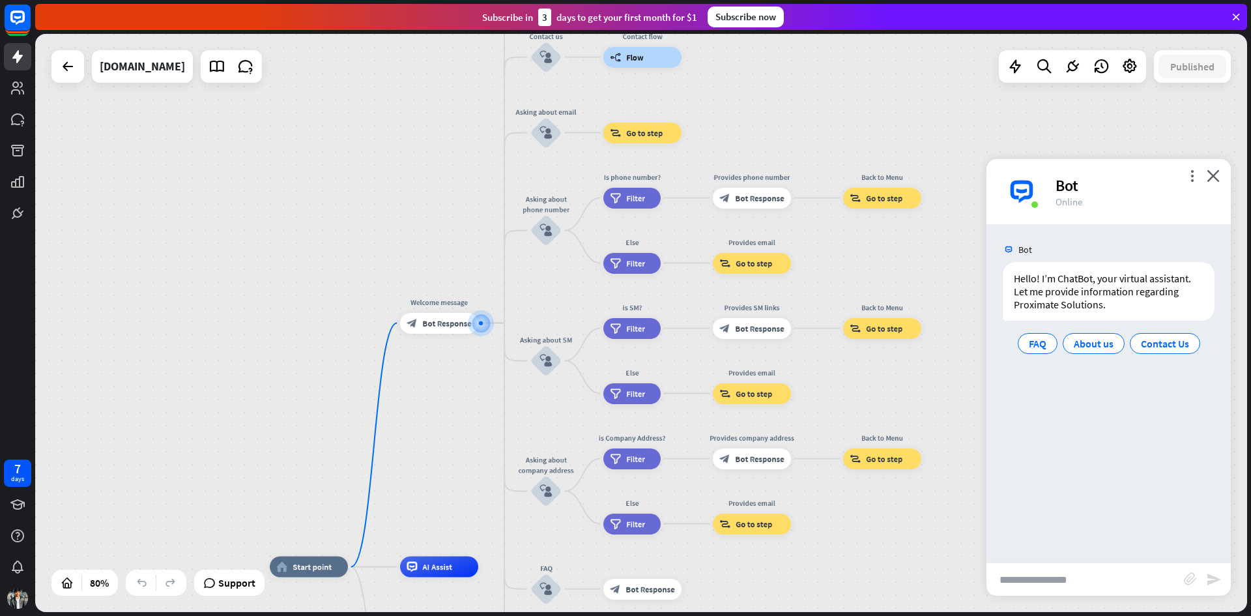
click at [1110, 567] on input "text" at bounding box center [1084, 579] width 197 height 33
type input "**********"
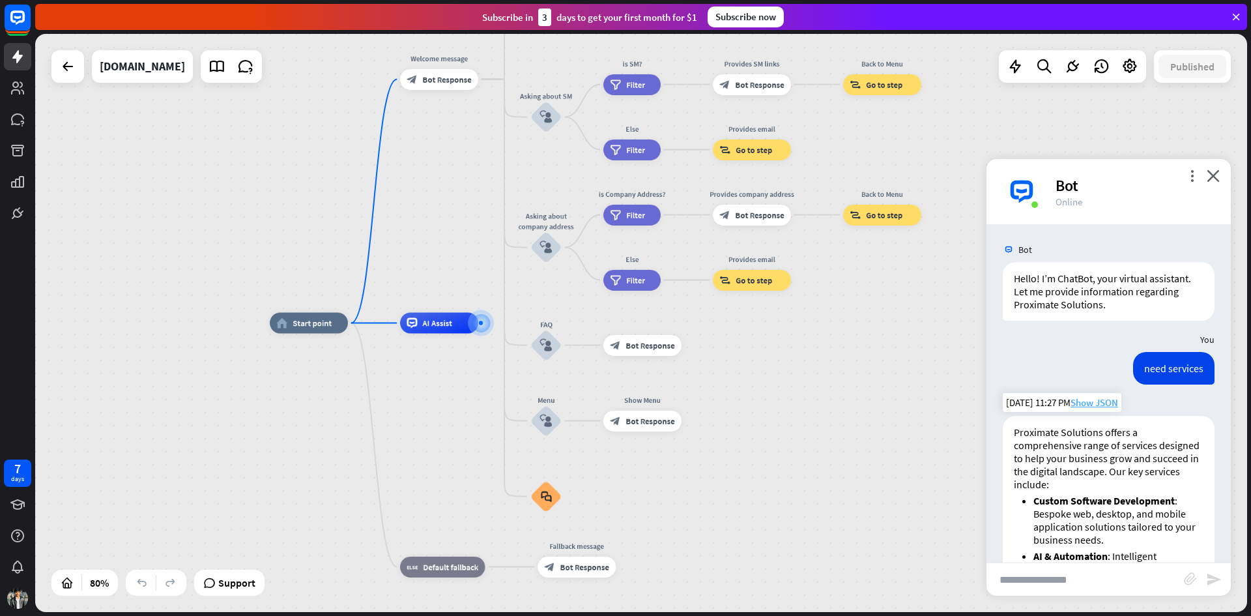
click at [1093, 403] on span "Show JSON" at bounding box center [1094, 402] width 48 height 12
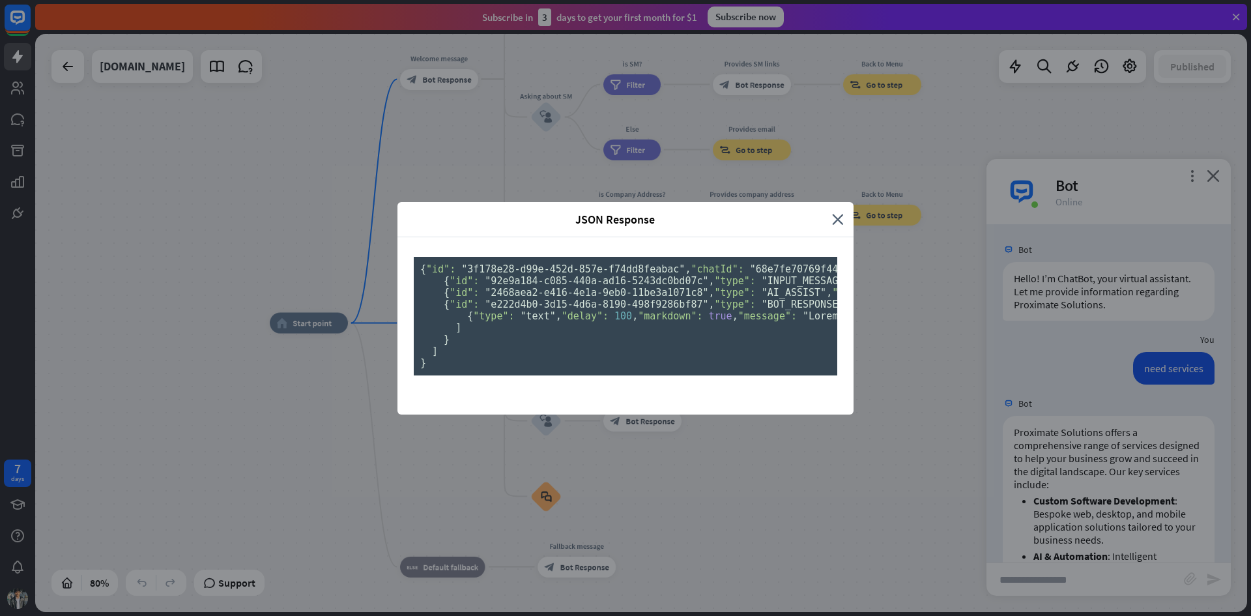
scroll to position [155, 0]
click at [915, 381] on div "JSON Response close { "id": "3f178e28-d99e-452d-857e-f74dd8feabac" , "chatId": …" at bounding box center [625, 308] width 1251 height 616
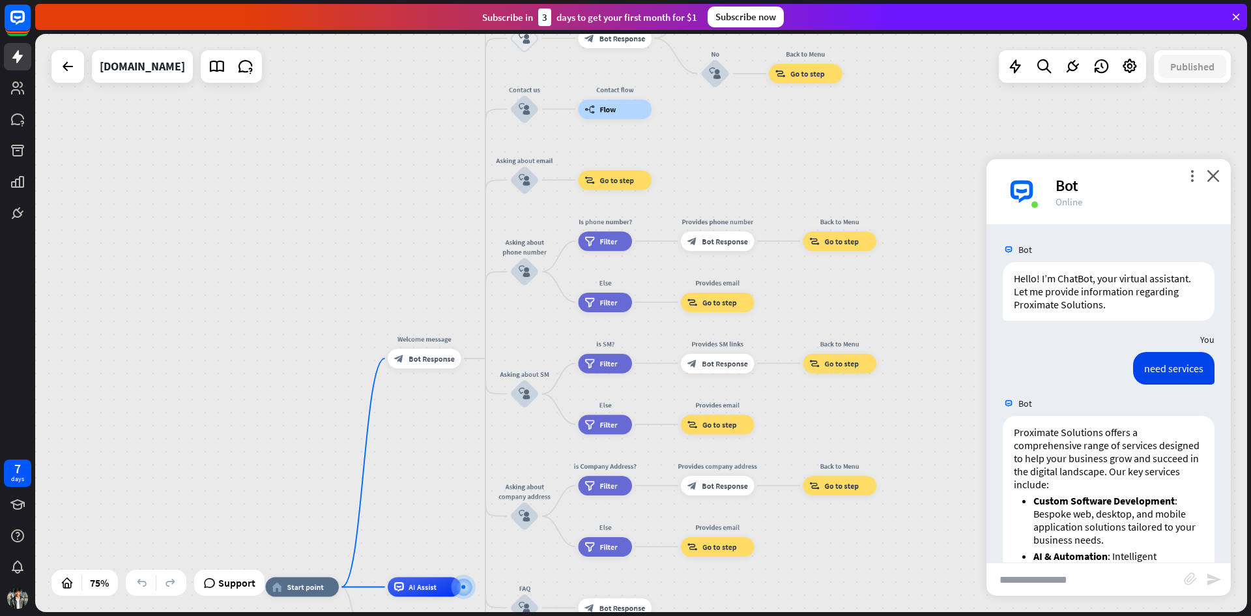
drag, startPoint x: 459, startPoint y: 207, endPoint x: 427, endPoint y: 468, distance: 262.6
click at [427, 468] on div "home_2 Start point Welcome message block_bot_response Bot Response About us blo…" at bounding box center [641, 323] width 1212 height 578
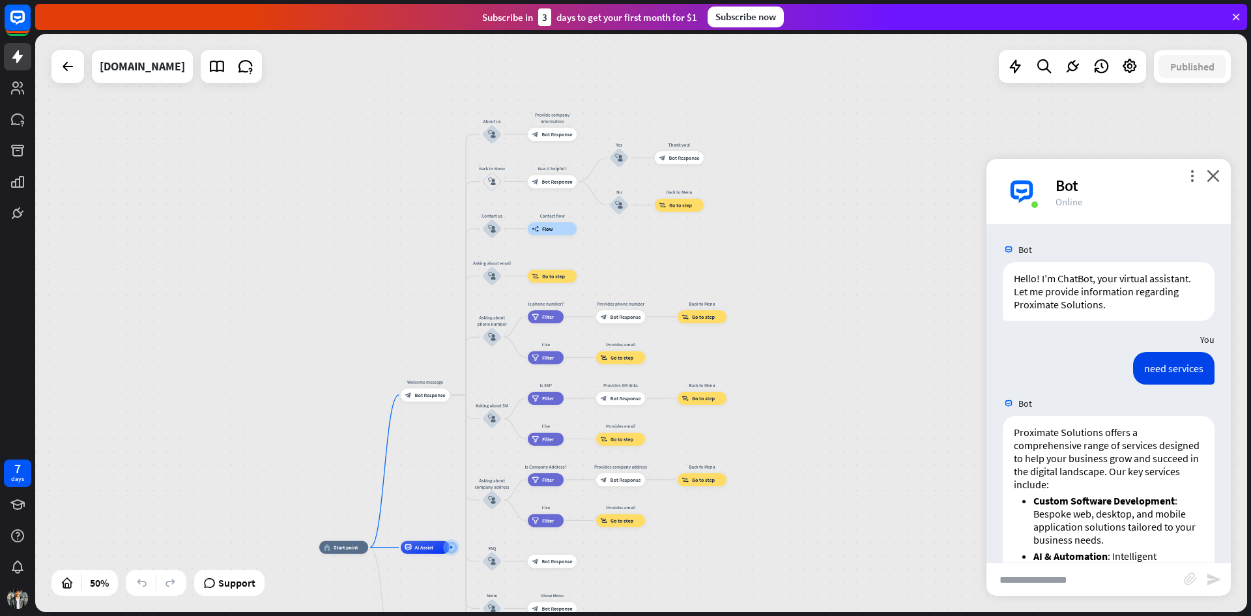
click at [301, 393] on div "home_2 Start point Welcome message block_bot_response Bot Response About us blo…" at bounding box center [641, 323] width 1212 height 578
click at [293, 383] on div "home_2 Start point Welcome message block_bot_response Bot Response About us blo…" at bounding box center [641, 323] width 1212 height 578
click at [230, 321] on div "home_2 Start point Welcome message block_bot_response Bot Response About us blo…" at bounding box center [641, 323] width 1212 height 578
click at [551, 316] on span "Filter" at bounding box center [548, 316] width 12 height 7
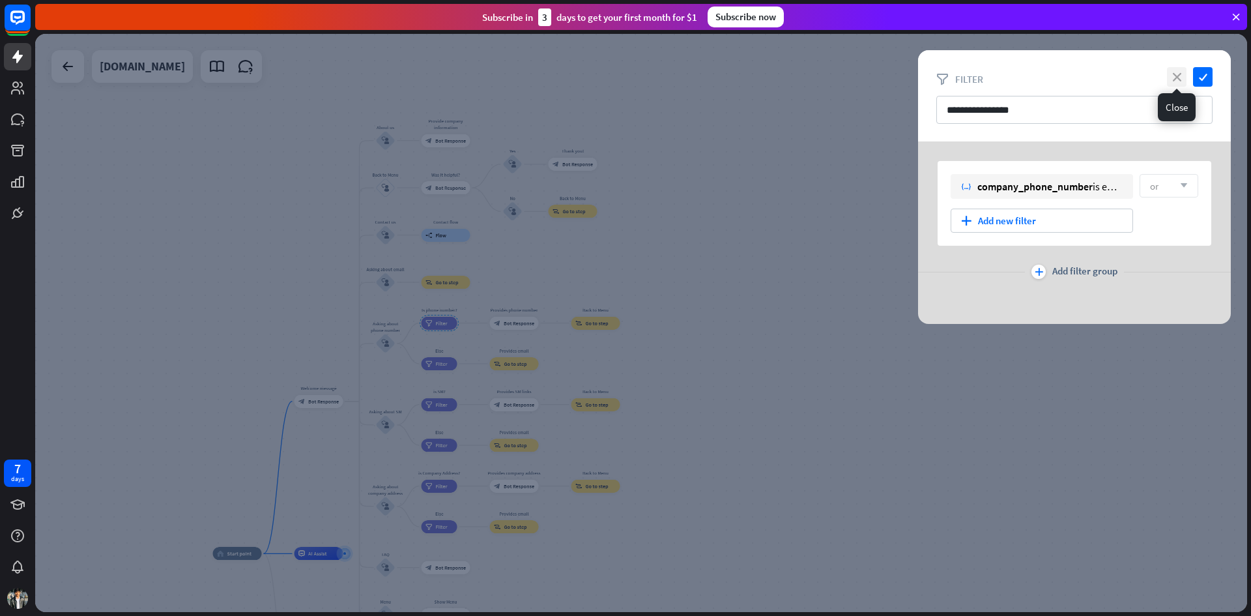
click at [1171, 75] on icon "close" at bounding box center [1177, 77] width 20 height 20
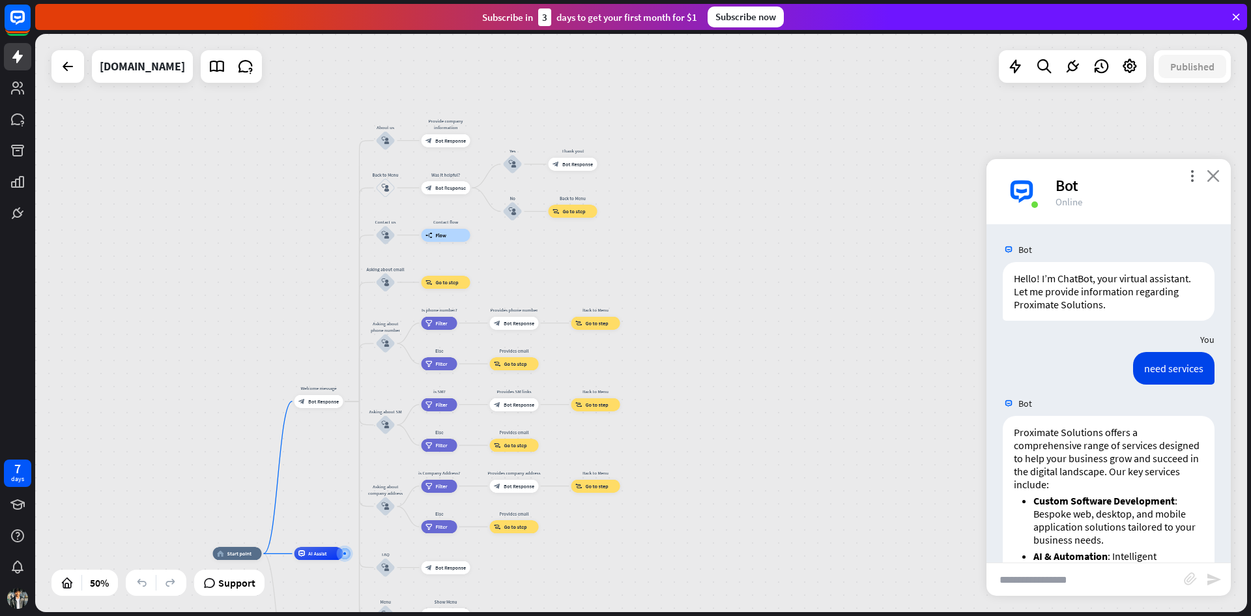
click at [1217, 178] on icon "close" at bounding box center [1213, 175] width 13 height 12
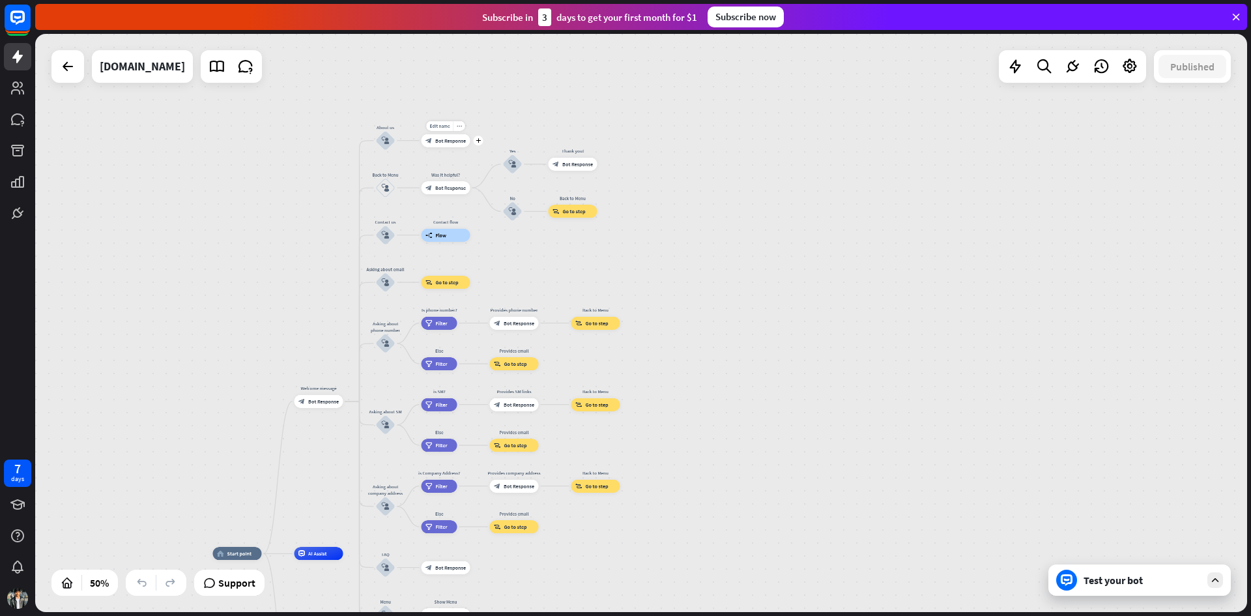
click at [444, 140] on span "Bot Response" at bounding box center [450, 140] width 31 height 7
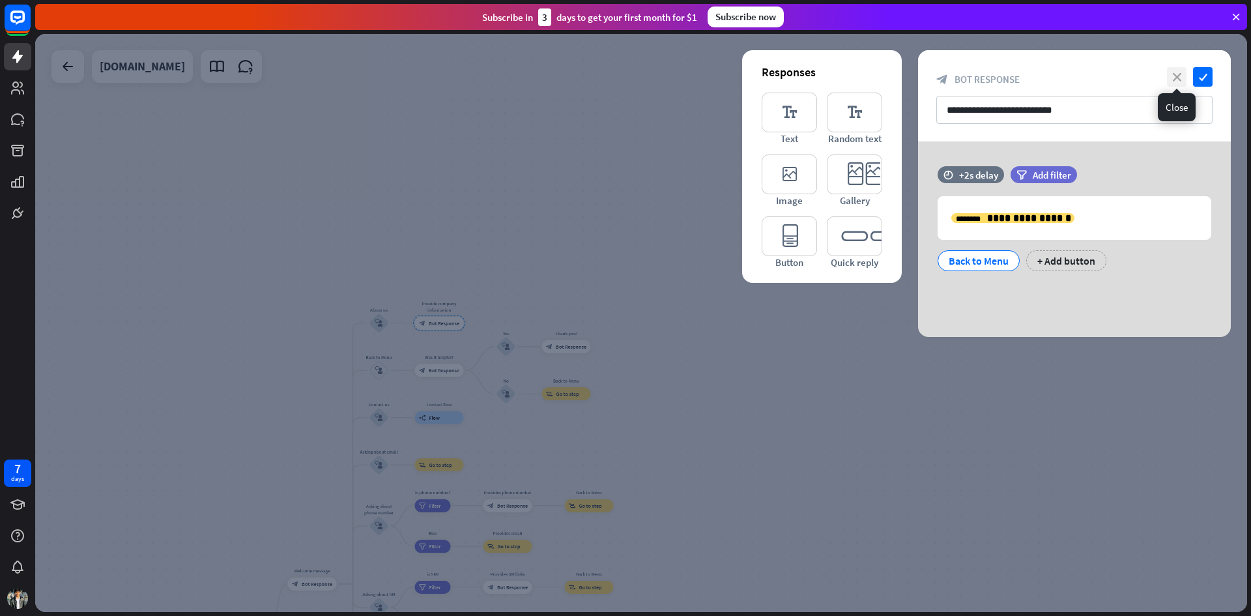
click at [1178, 78] on icon "close" at bounding box center [1177, 77] width 20 height 20
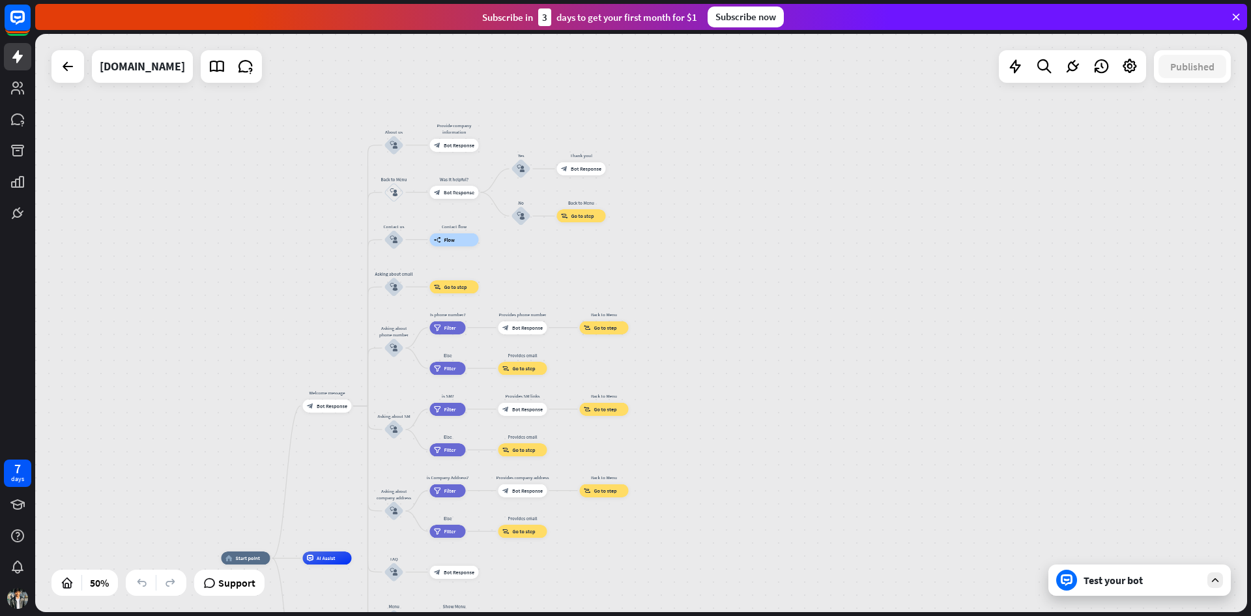
drag, startPoint x: 648, startPoint y: 464, endPoint x: 663, endPoint y: 284, distance: 180.4
click at [663, 284] on div "home_2 Start point Welcome message block_bot_response Bot Response About us blo…" at bounding box center [641, 323] width 1212 height 578
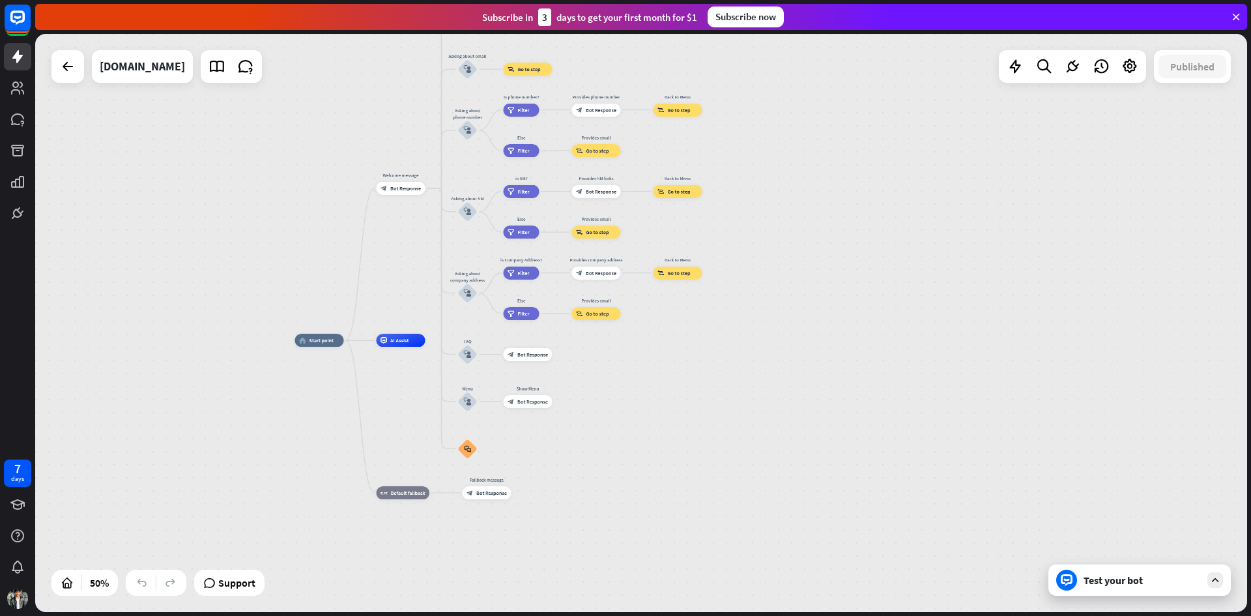
drag, startPoint x: 706, startPoint y: 573, endPoint x: 779, endPoint y: 356, distance: 228.9
click at [779, 356] on div "home_2 Start point Welcome message block_bot_response Bot Response About us blo…" at bounding box center [598, 484] width 606 height 289
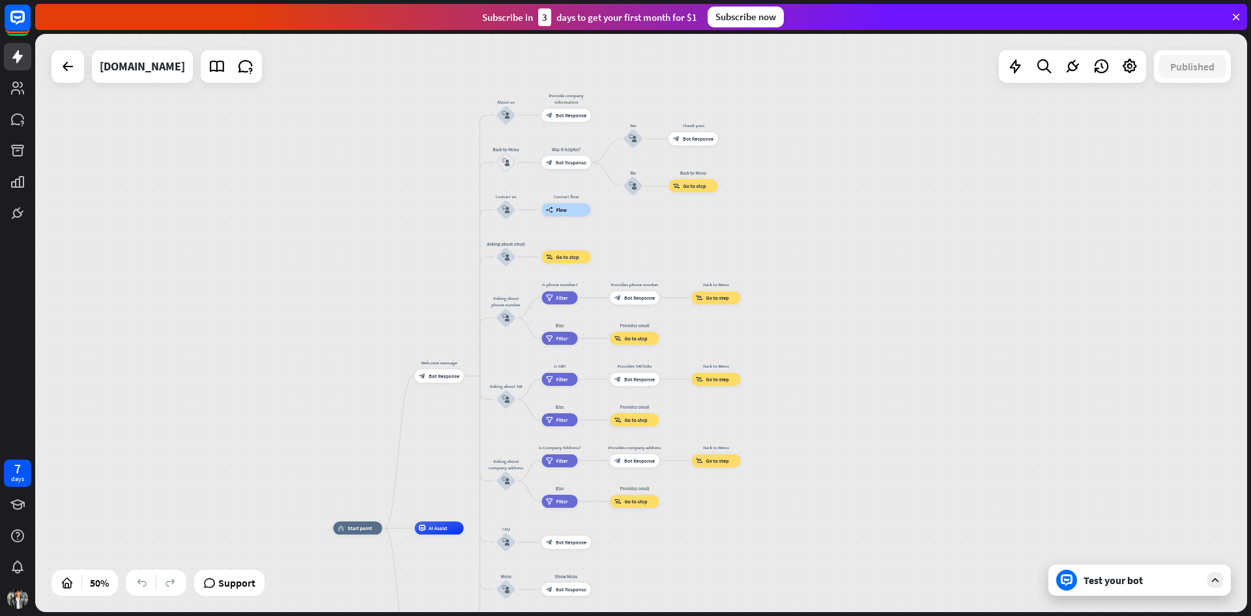
drag, startPoint x: 779, startPoint y: 356, endPoint x: 818, endPoint y: 543, distance: 191.5
click at [1185, 581] on div "Test your bot" at bounding box center [1142, 579] width 117 height 13
